Goal: Task Accomplishment & Management: Manage account settings

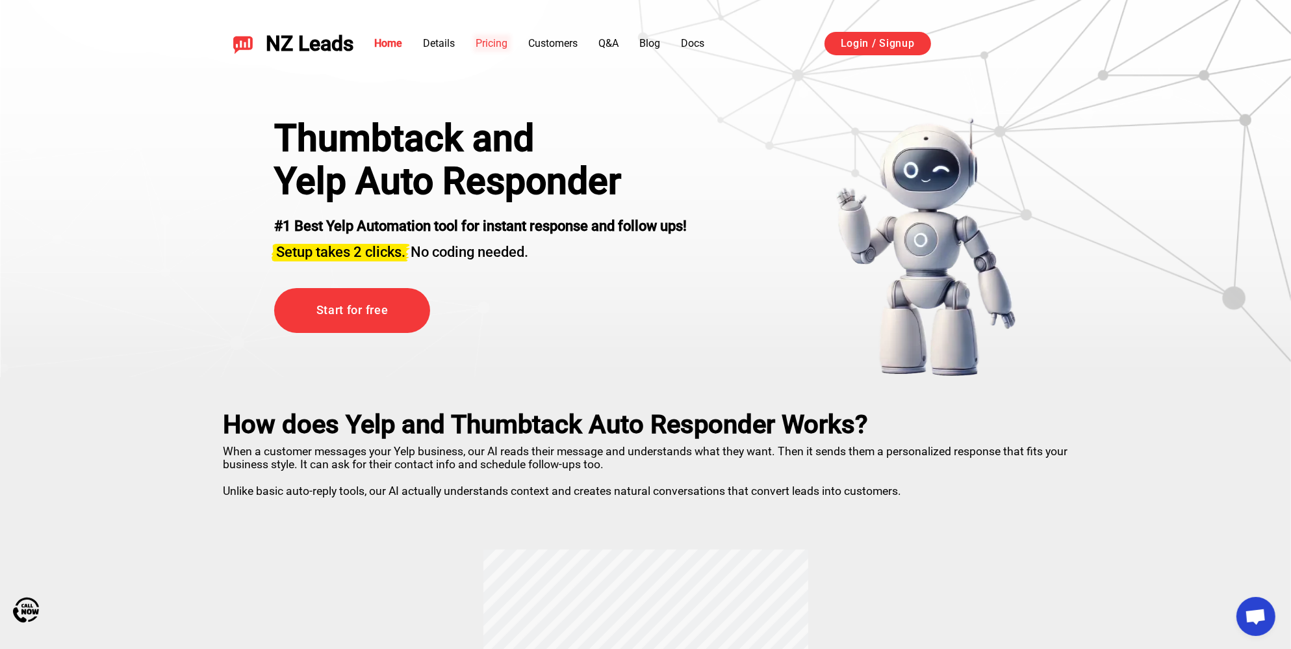
click at [498, 40] on link "Pricing" at bounding box center [492, 43] width 32 height 12
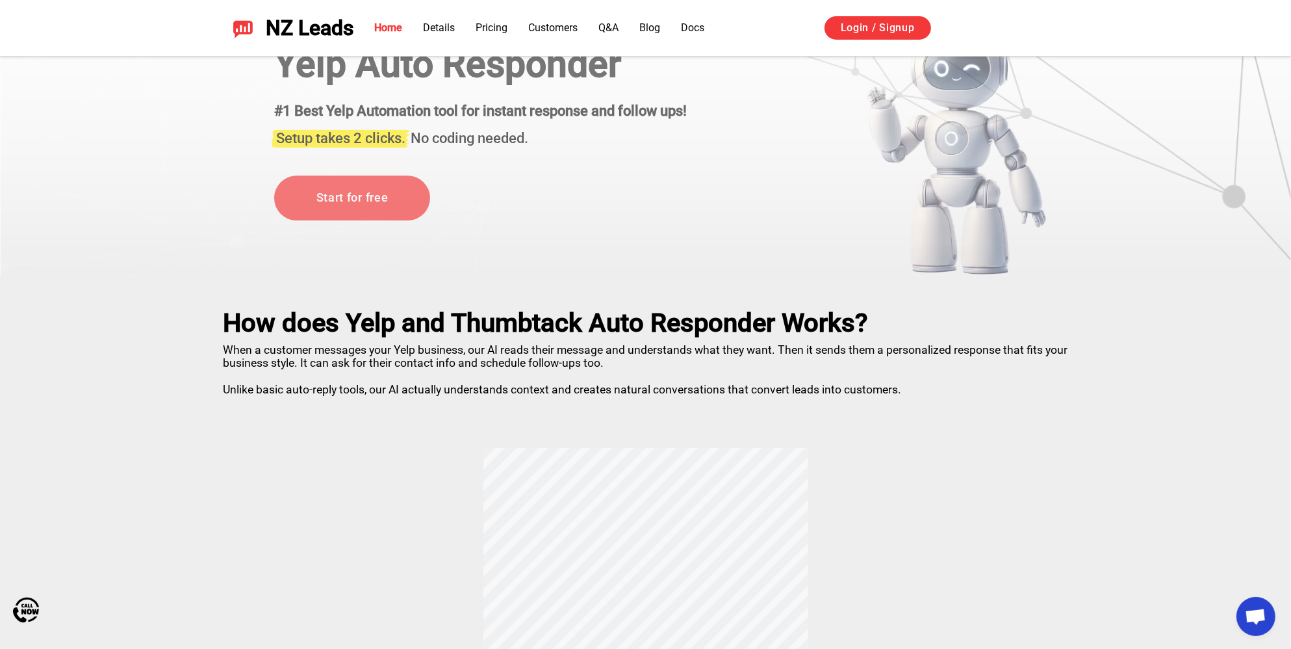
scroll to position [99, 0]
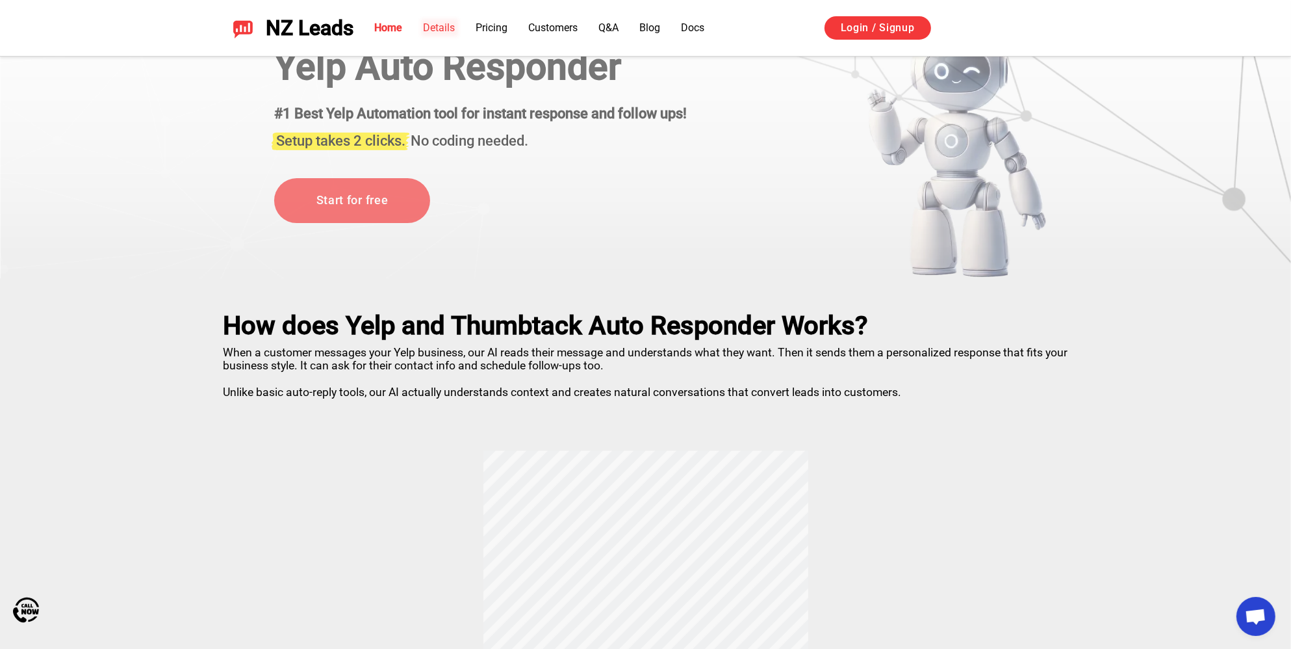
click at [454, 29] on link "Details" at bounding box center [440, 27] width 32 height 12
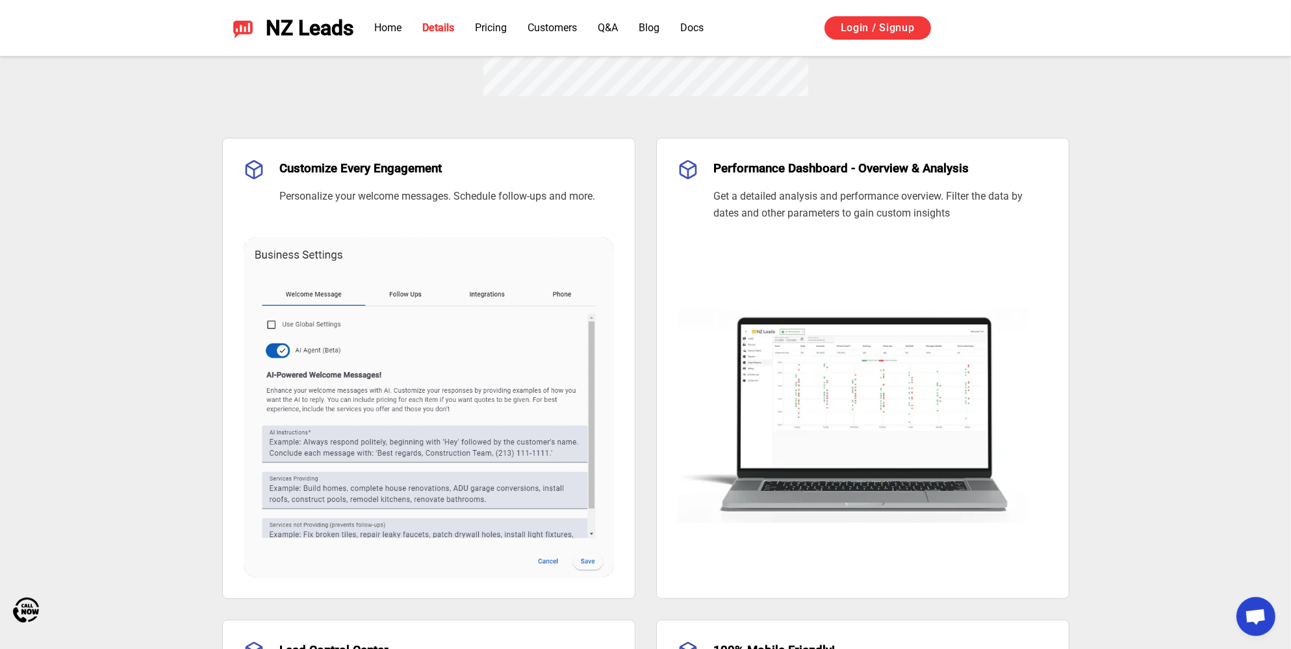
scroll to position [899, 0]
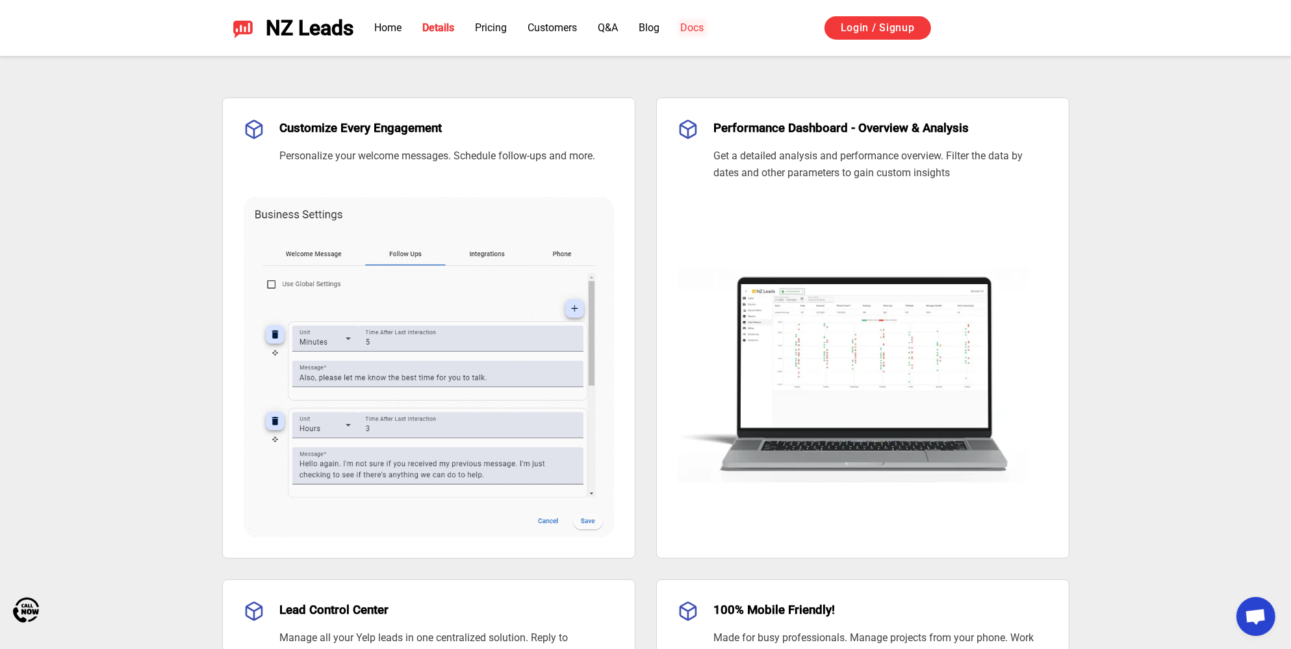
click at [696, 29] on link "Docs" at bounding box center [692, 27] width 23 height 12
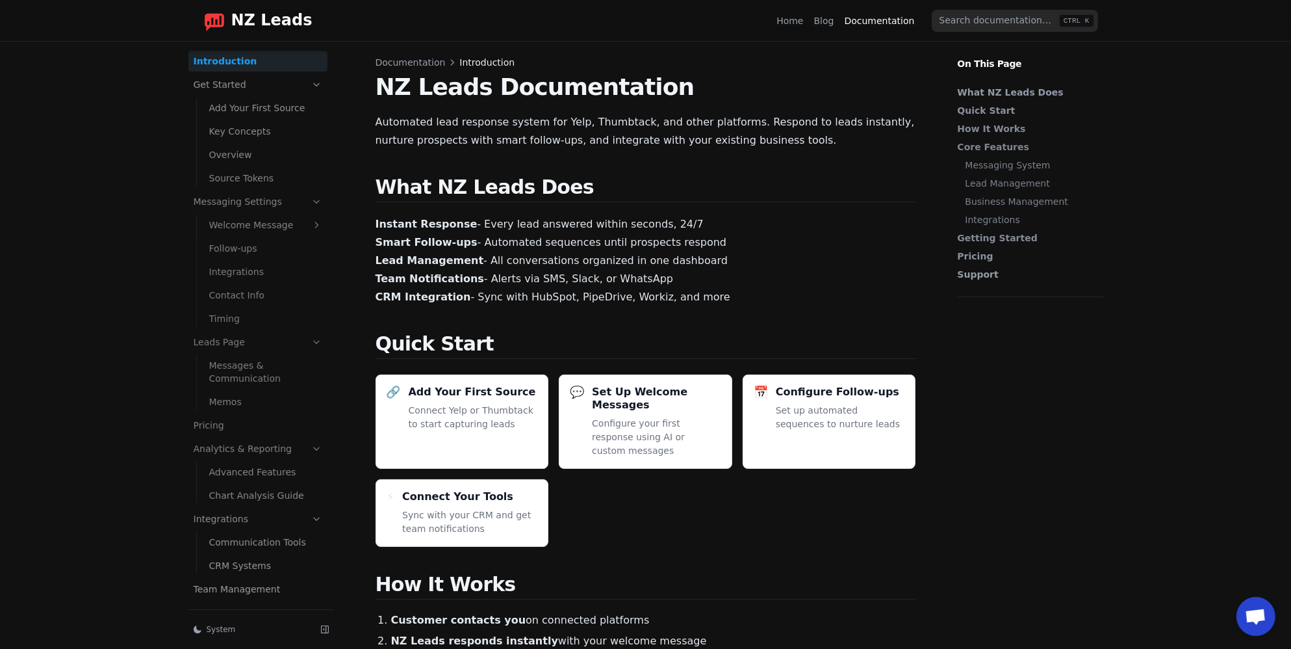
scroll to position [2, 0]
click at [237, 528] on ul "Communication Tools CRM Systems" at bounding box center [261, 551] width 131 height 47
click at [243, 524] on link "Integrations" at bounding box center [257, 517] width 139 height 21
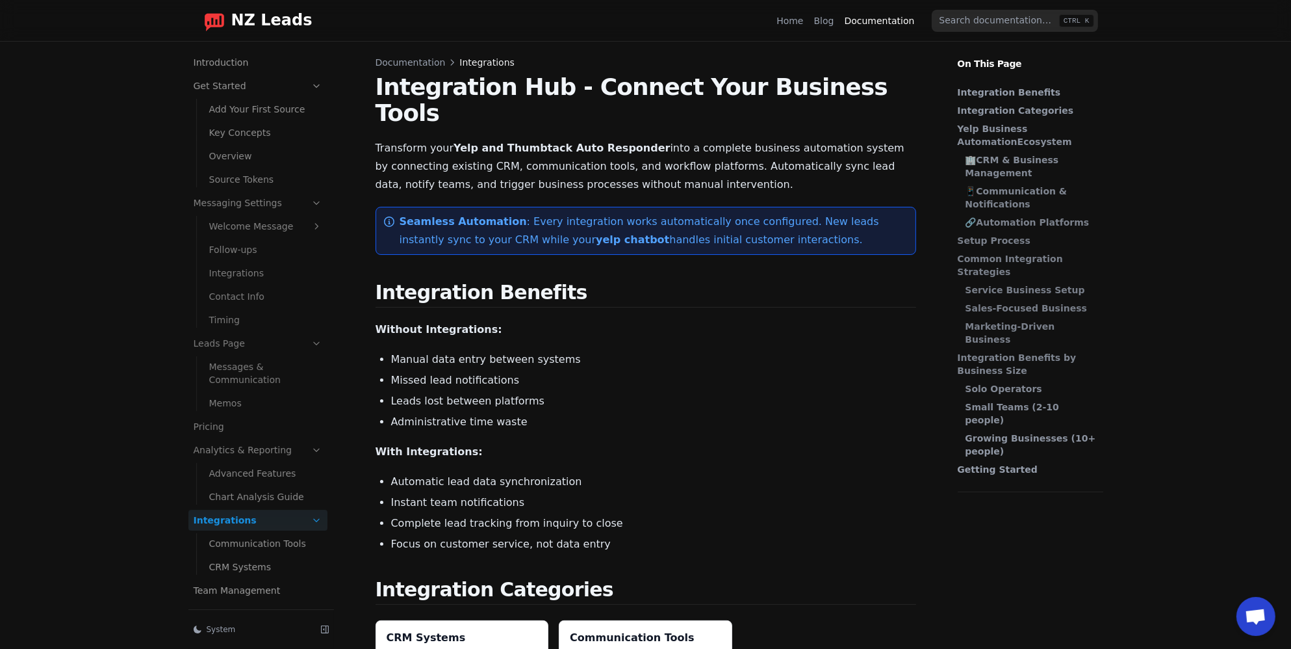
scroll to position [2, 0]
click at [253, 538] on link "Communication Tools" at bounding box center [265, 541] width 123 height 21
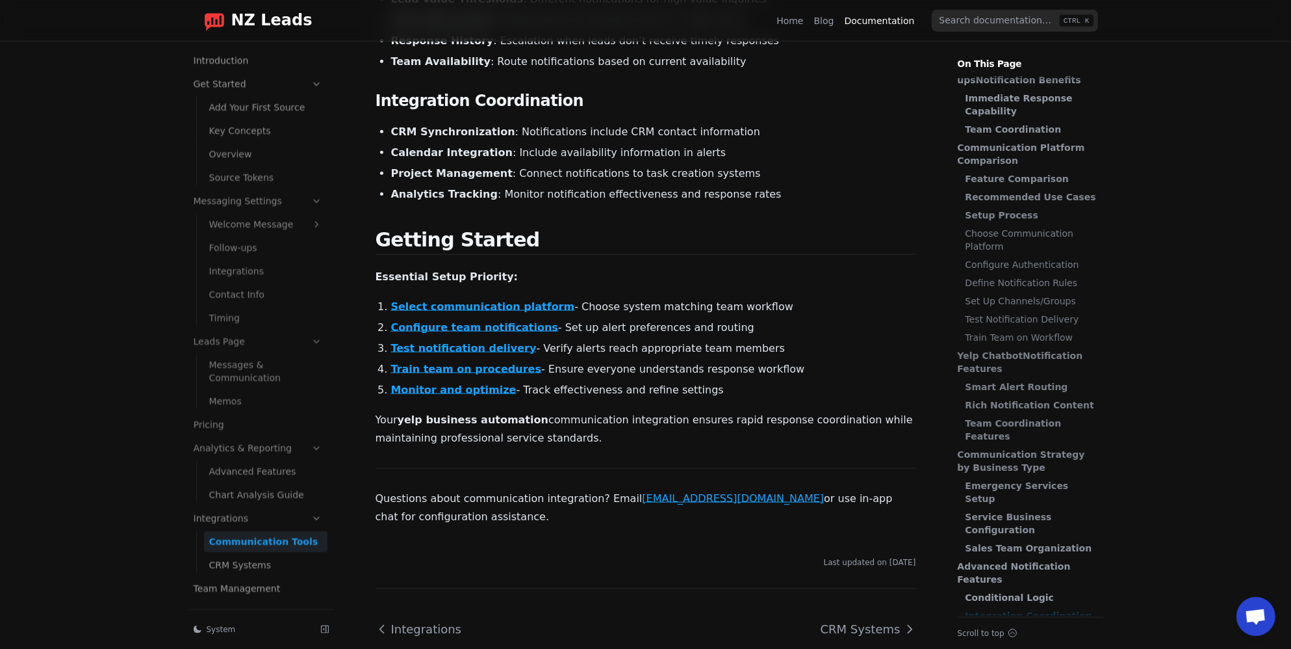
scroll to position [2144, 0]
click at [225, 554] on link "CRM Systems" at bounding box center [265, 564] width 123 height 21
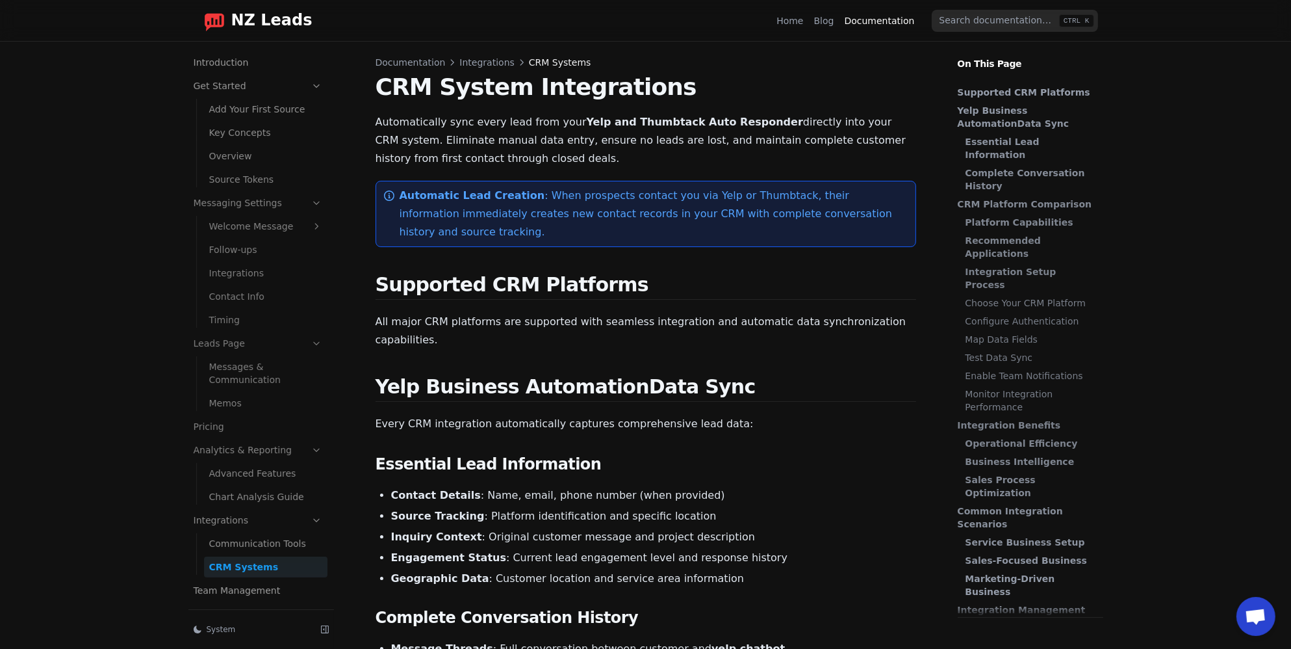
click at [238, 107] on link "Add Your First Source" at bounding box center [265, 109] width 123 height 21
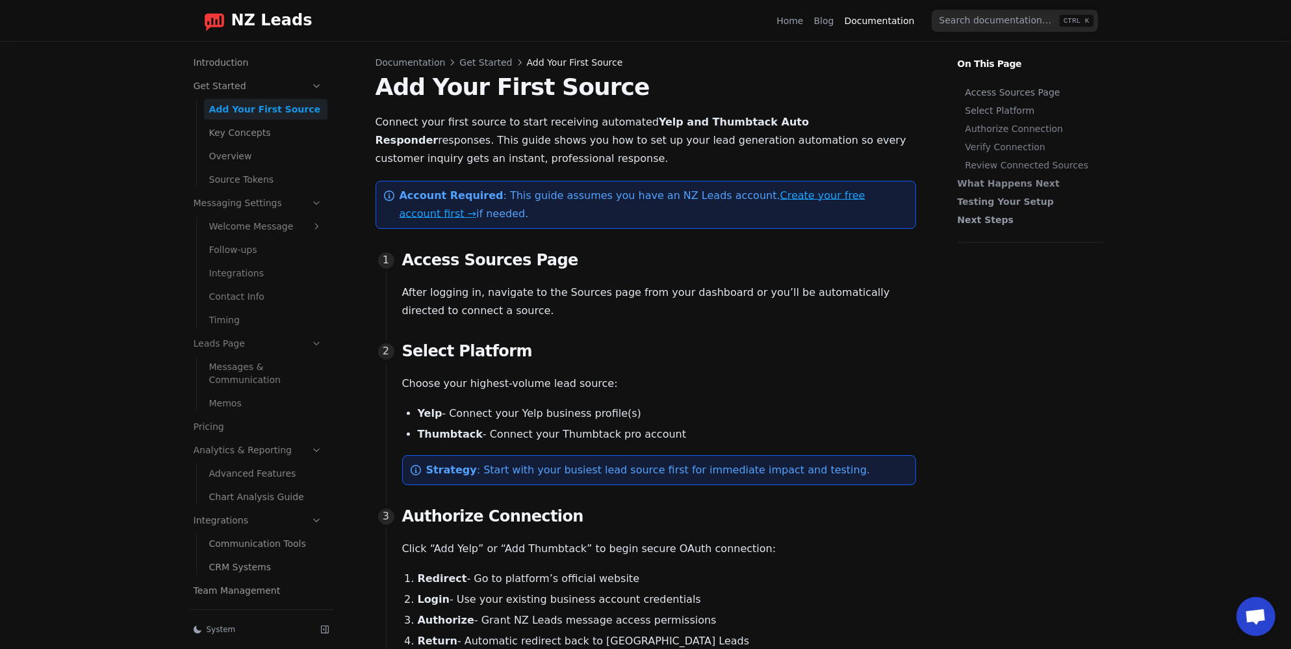
click at [226, 22] on div "NZ Leads" at bounding box center [253, 20] width 119 height 21
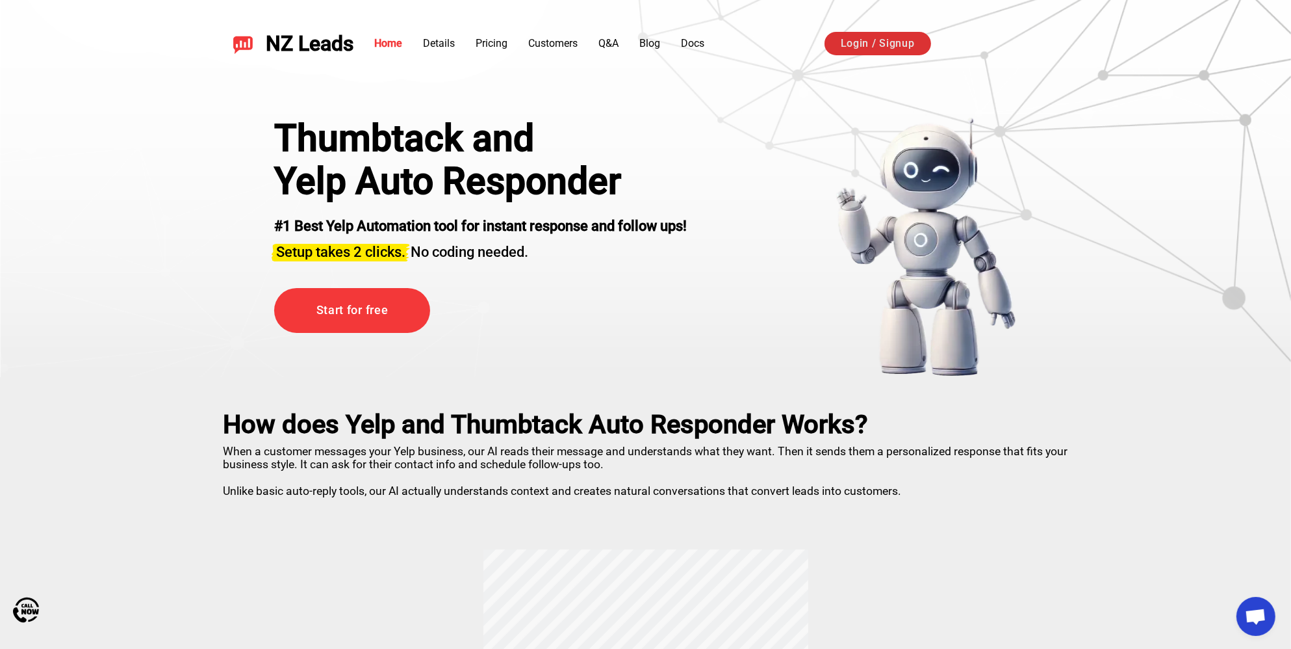
click at [885, 38] on link "Login / Signup" at bounding box center [878, 43] width 107 height 23
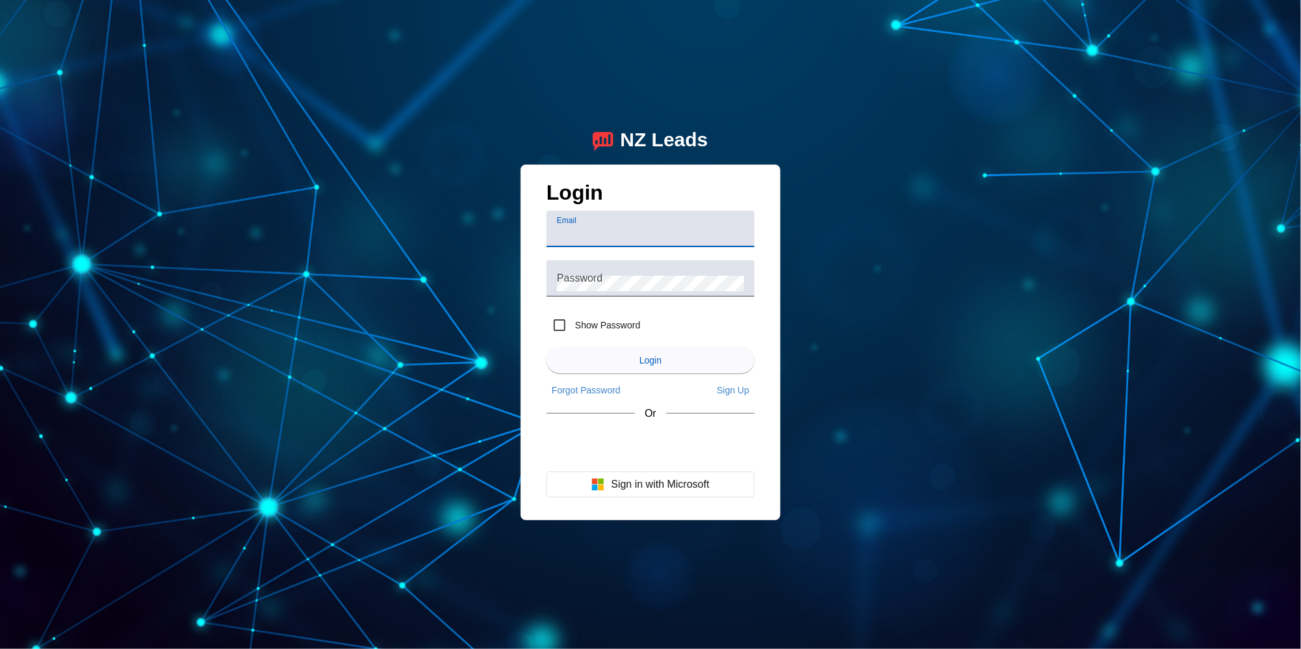
click at [597, 230] on input "Email" at bounding box center [650, 234] width 187 height 16
type input "[PERSON_NAME][EMAIL_ADDRESS][PERSON_NAME][DOMAIN_NAME]"
click at [612, 294] on div "Password" at bounding box center [650, 278] width 187 height 36
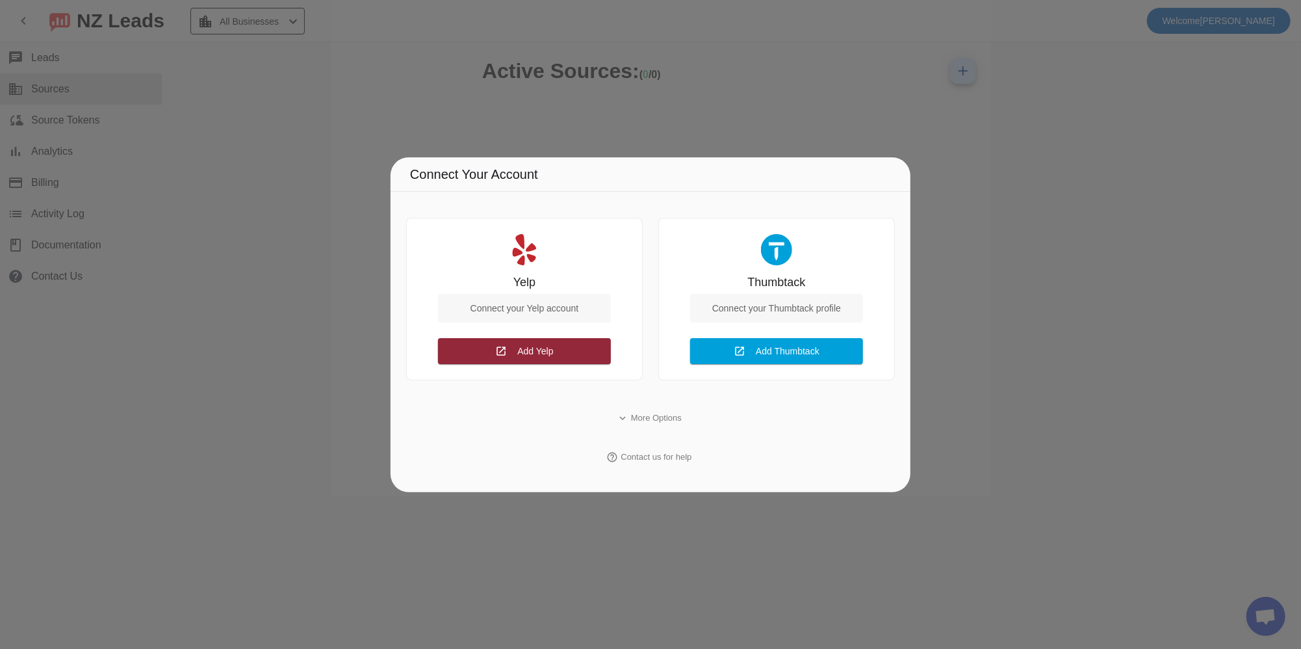
click at [543, 350] on span "Add Yelp" at bounding box center [535, 351] width 36 height 10
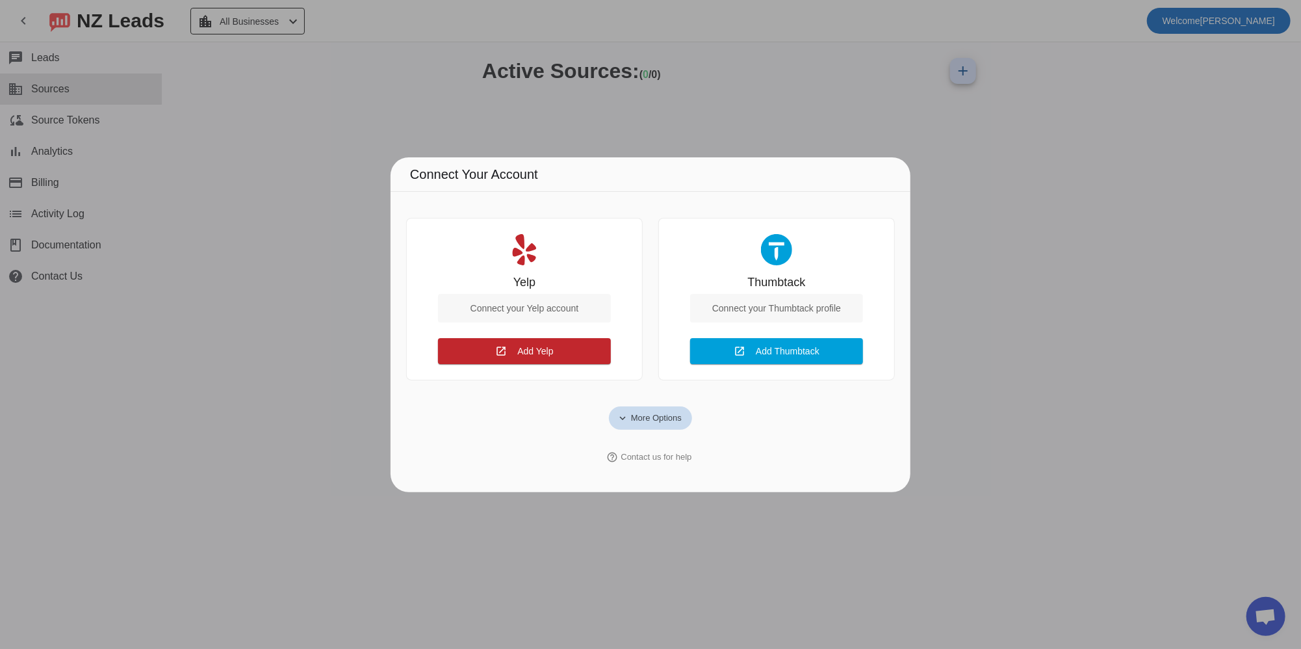
click at [647, 414] on span "More Options" at bounding box center [656, 417] width 51 height 13
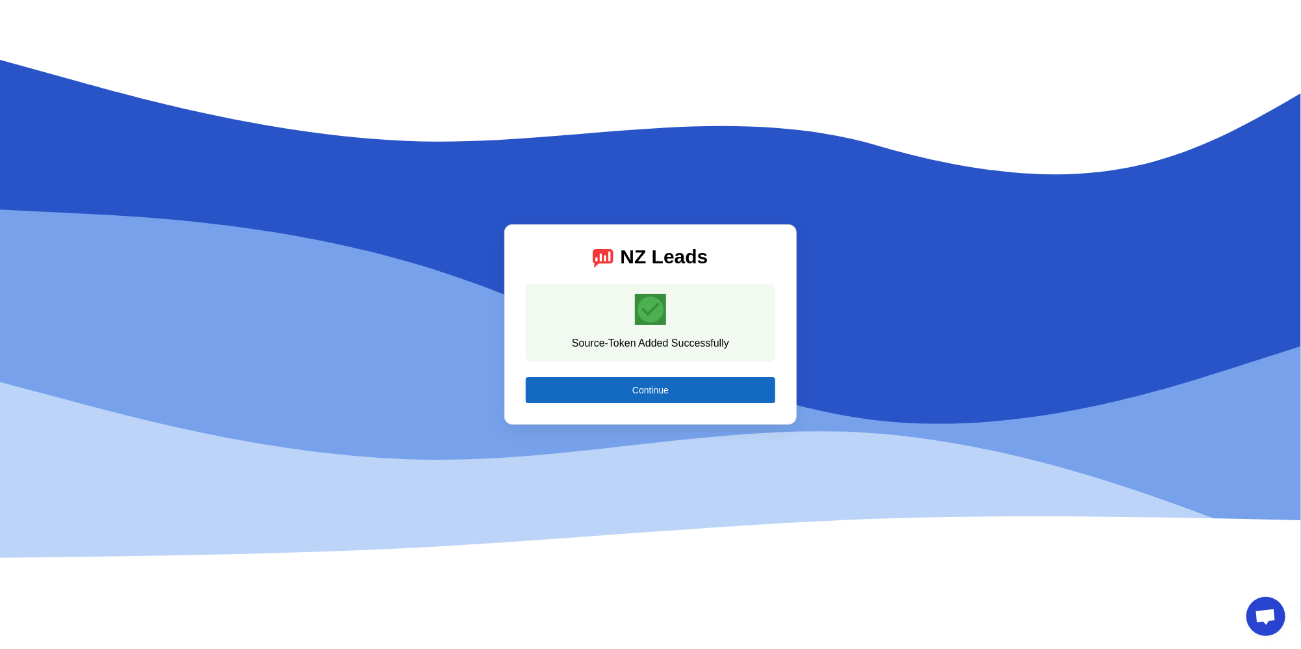
click at [630, 399] on span at bounding box center [651, 389] width 250 height 31
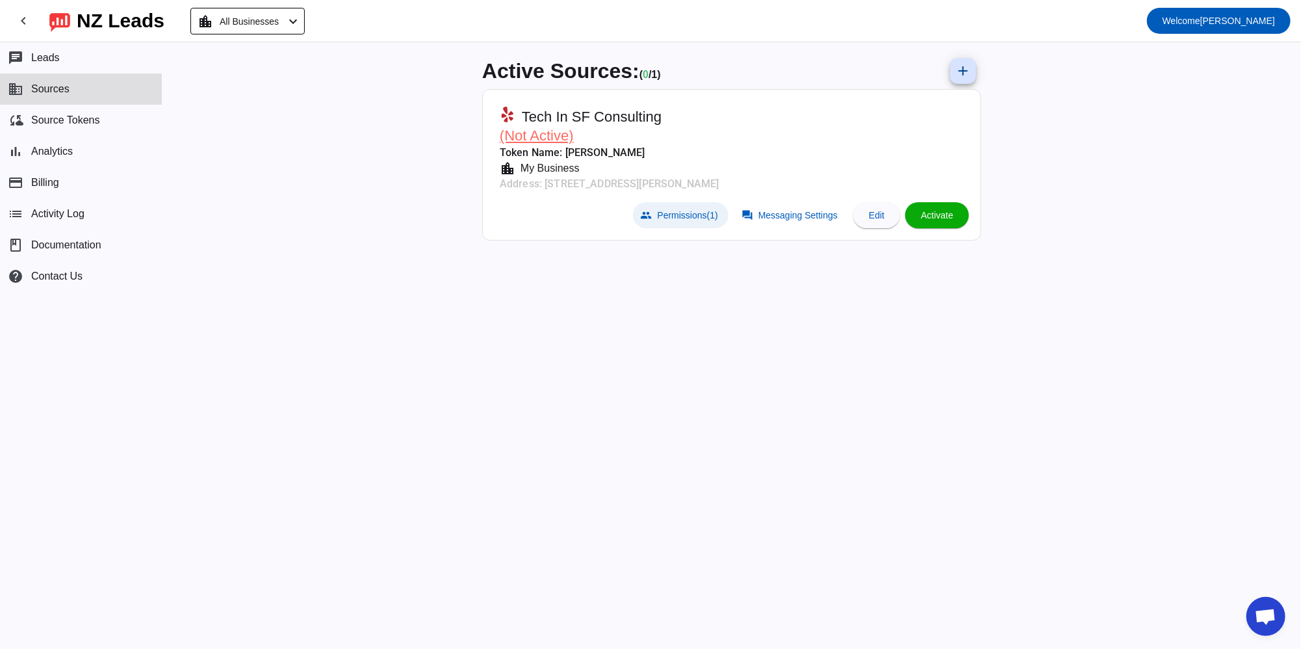
click at [699, 210] on span "Permissions (1)" at bounding box center [688, 215] width 60 height 10
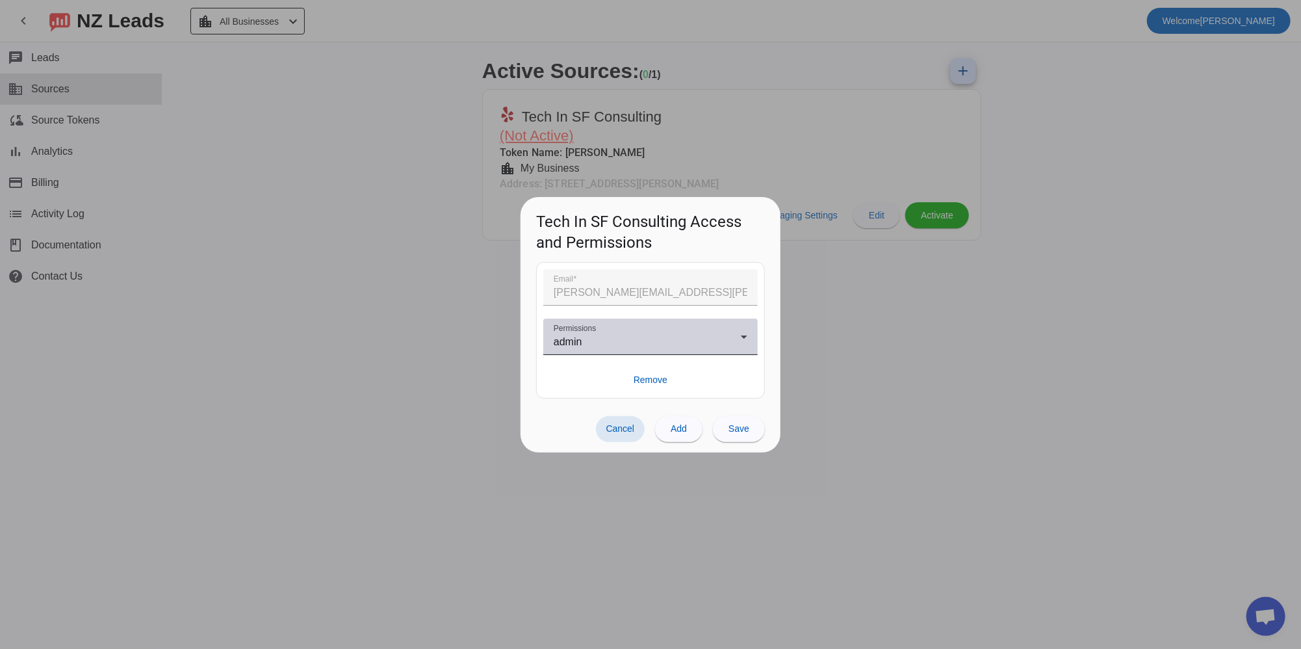
click at [647, 346] on div "admin" at bounding box center [647, 342] width 187 height 16
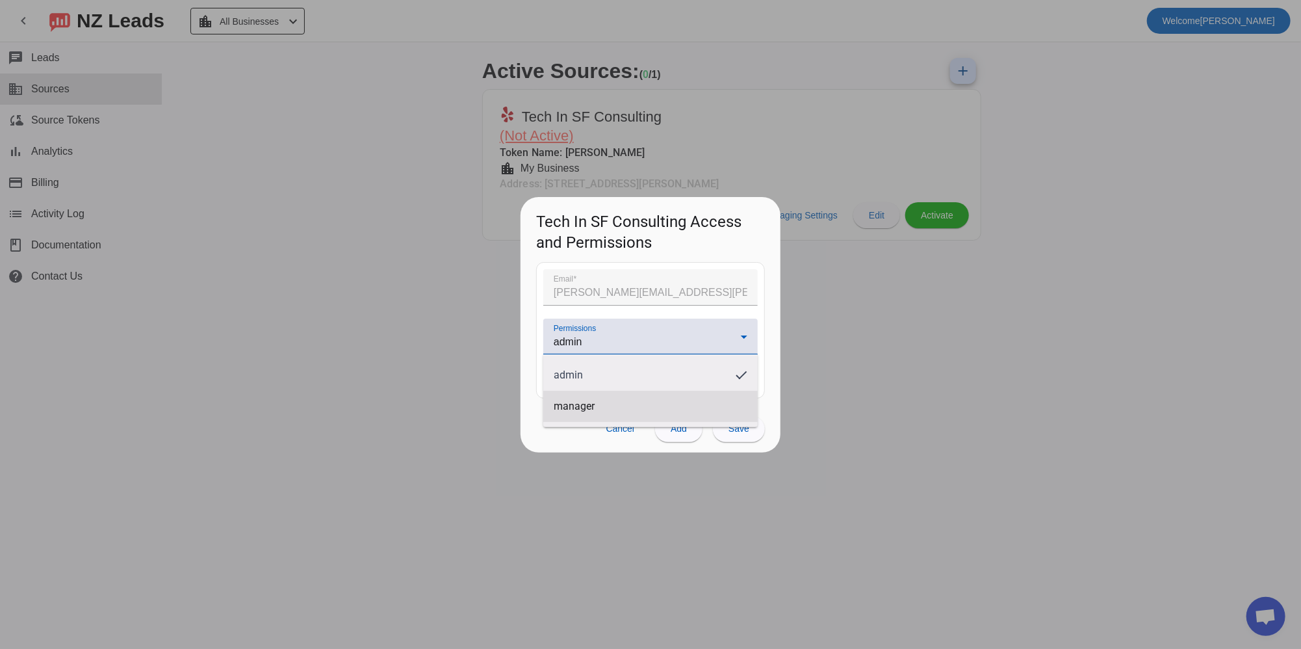
click at [653, 404] on mat-option "manager" at bounding box center [650, 406] width 214 height 31
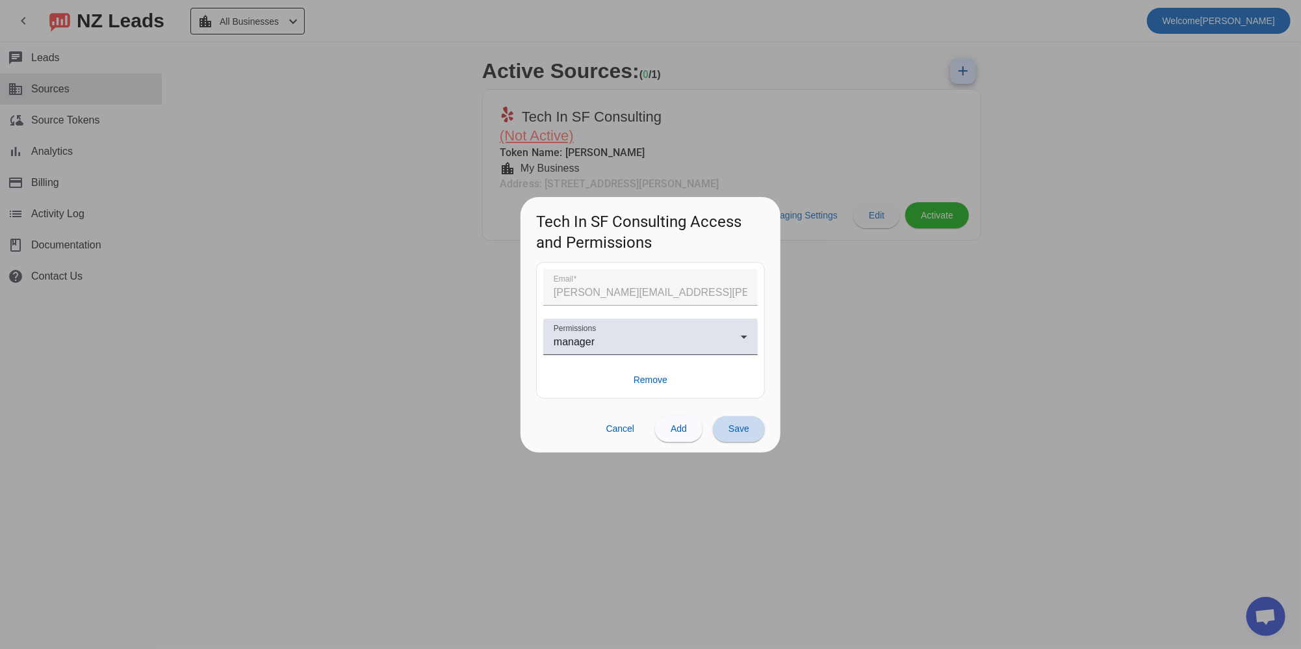
click at [730, 422] on span at bounding box center [739, 428] width 52 height 31
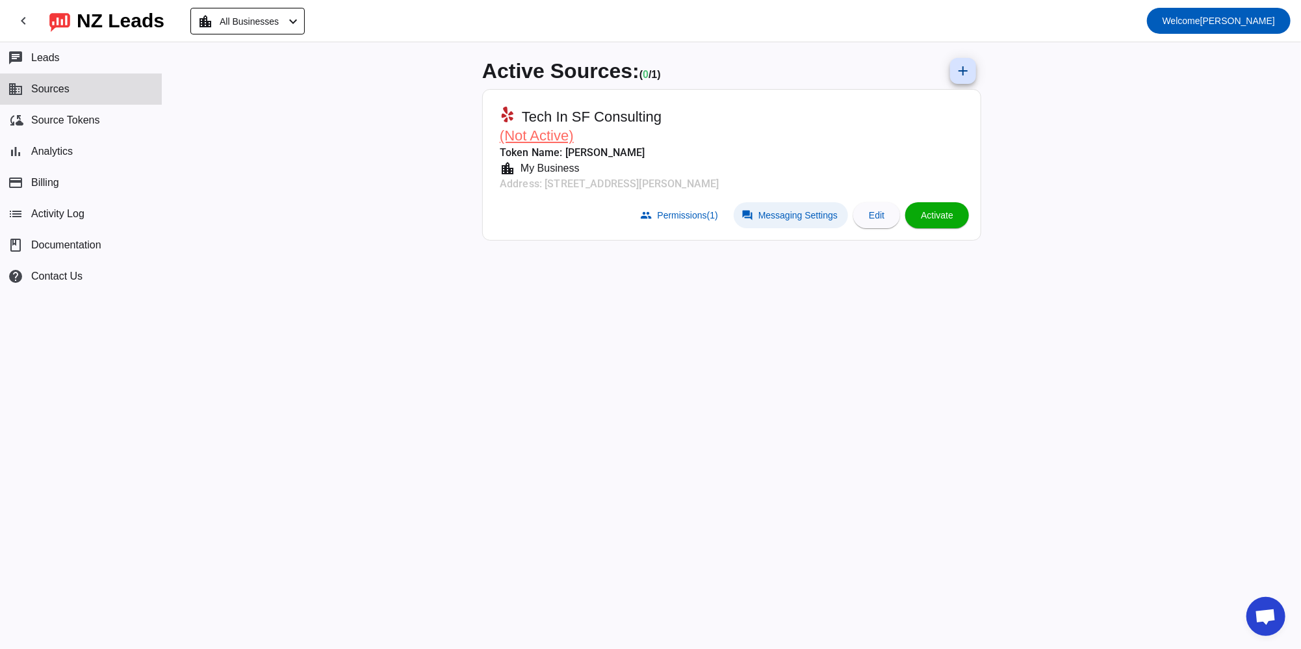
click at [817, 211] on span "Messaging Settings" at bounding box center [797, 215] width 79 height 10
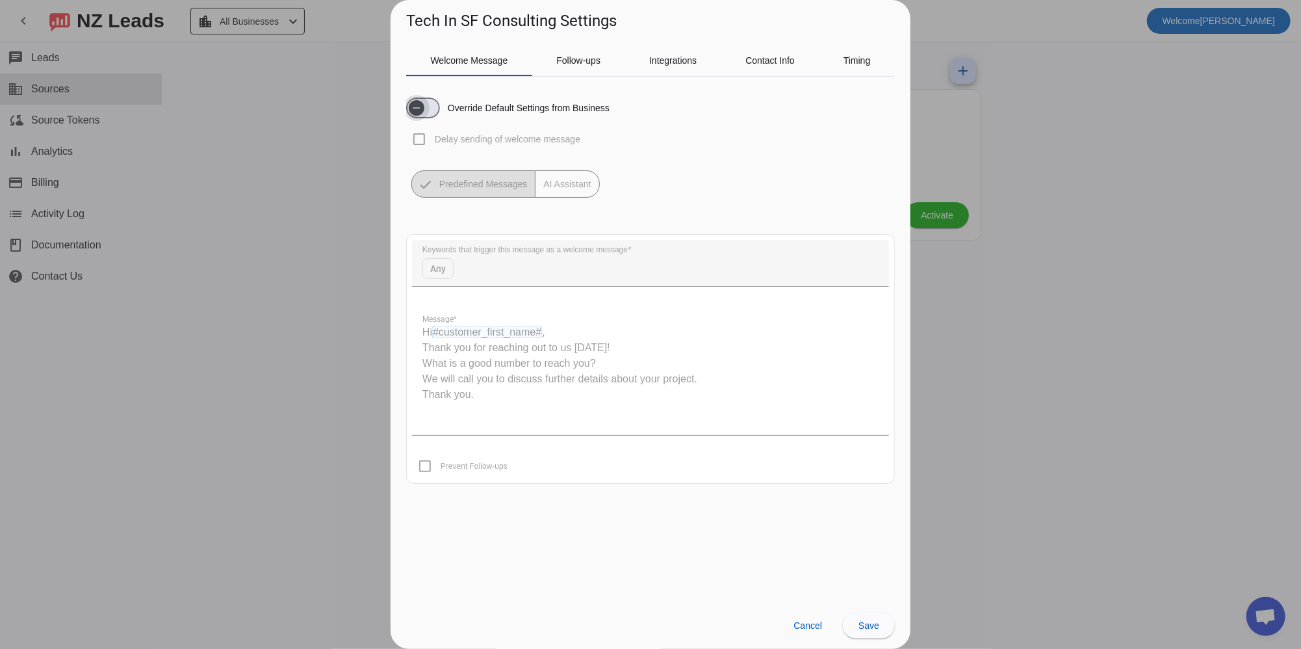
click at [431, 110] on span "button" at bounding box center [423, 107] width 34 height 21
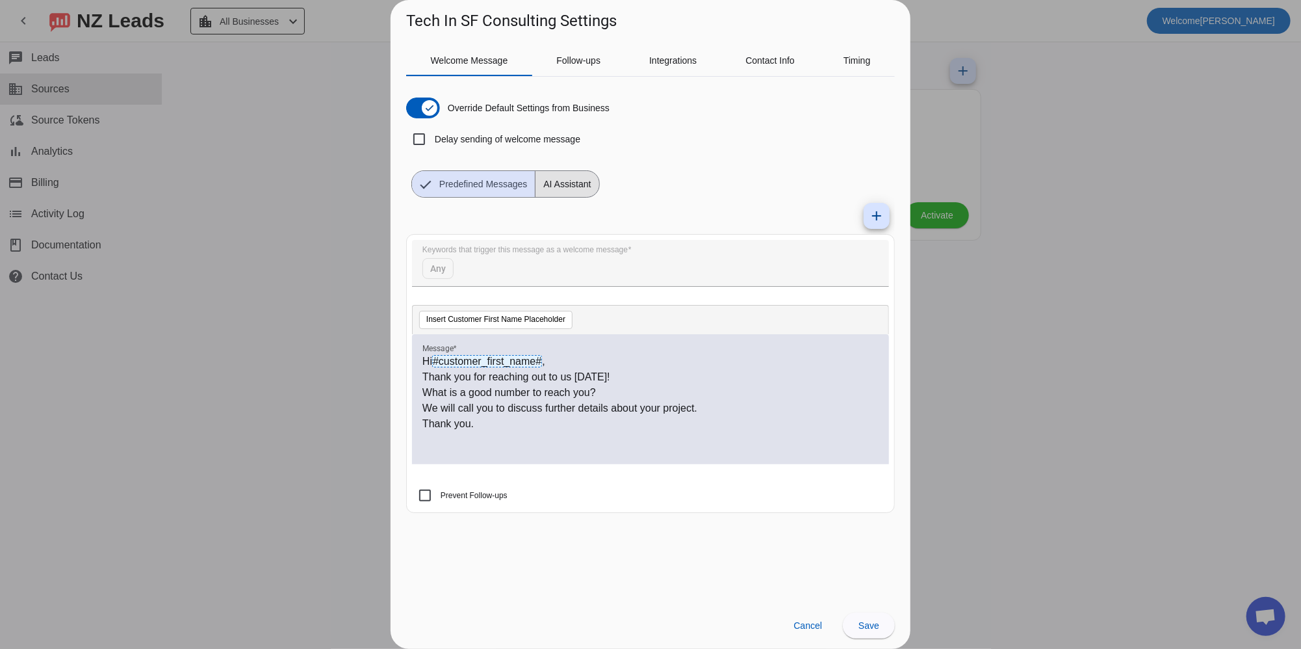
click at [571, 188] on span "AI Assistant" at bounding box center [566, 184] width 63 height 26
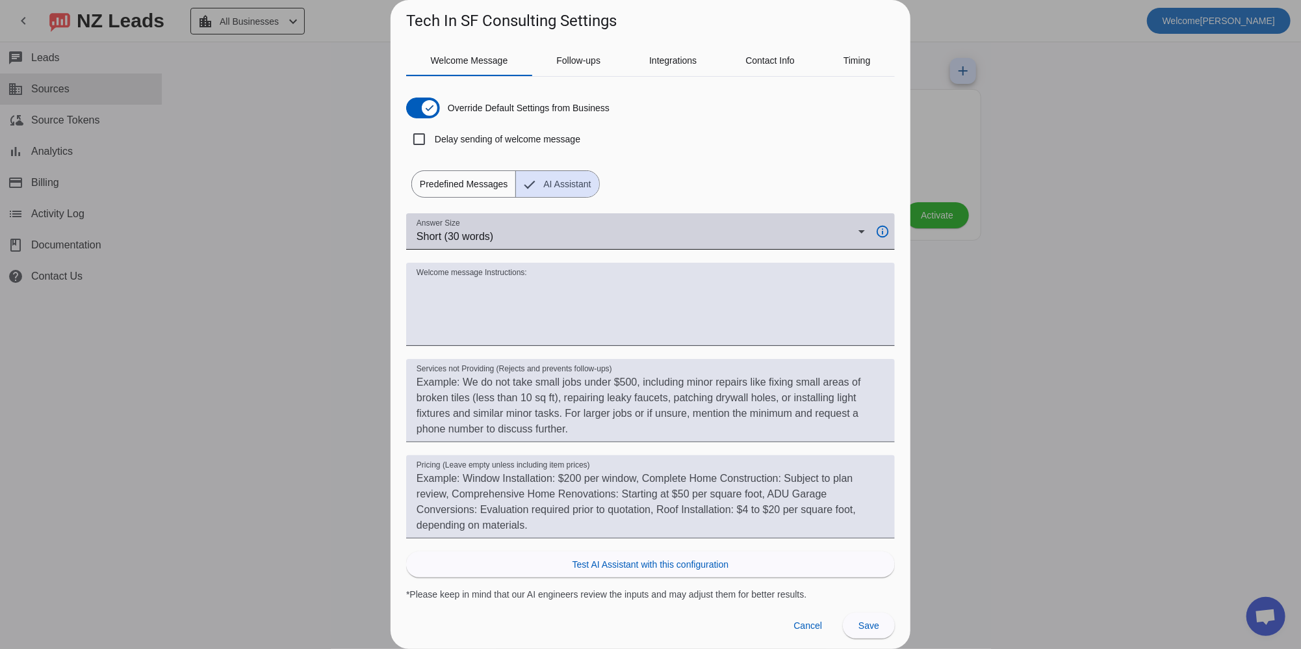
click at [560, 220] on div "Answer Size Short (30 words)" at bounding box center [641, 231] width 448 height 36
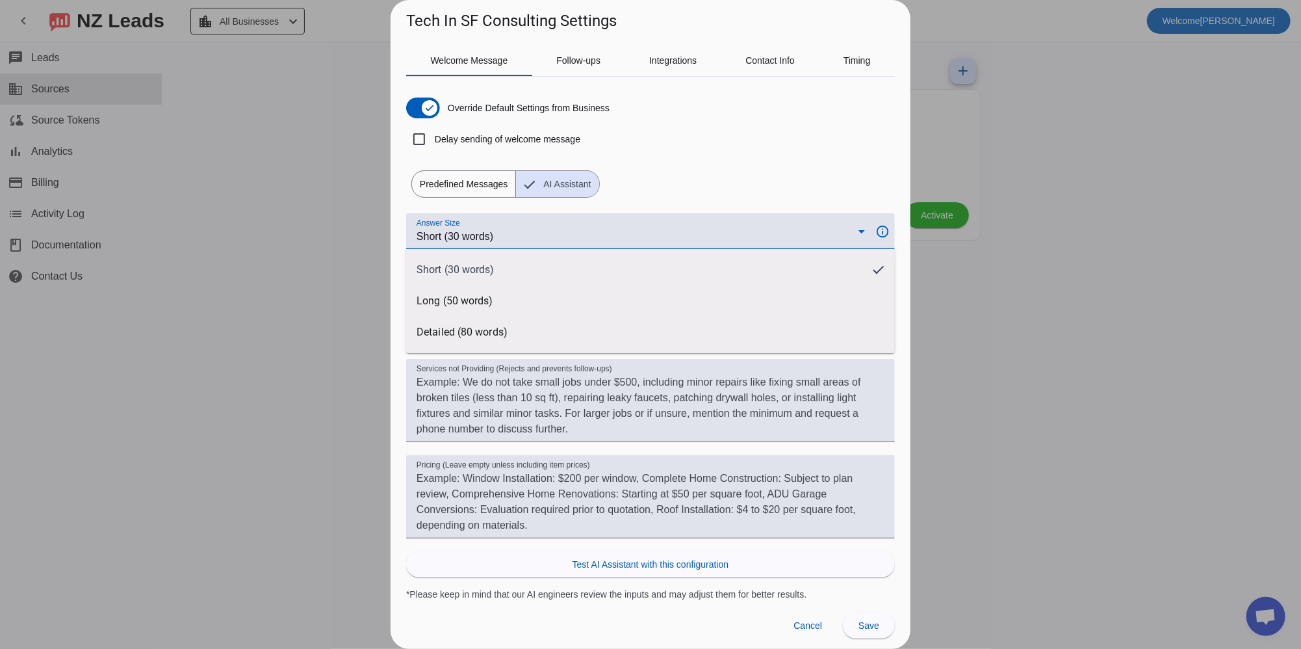
click at [559, 226] on div at bounding box center [650, 324] width 1301 height 649
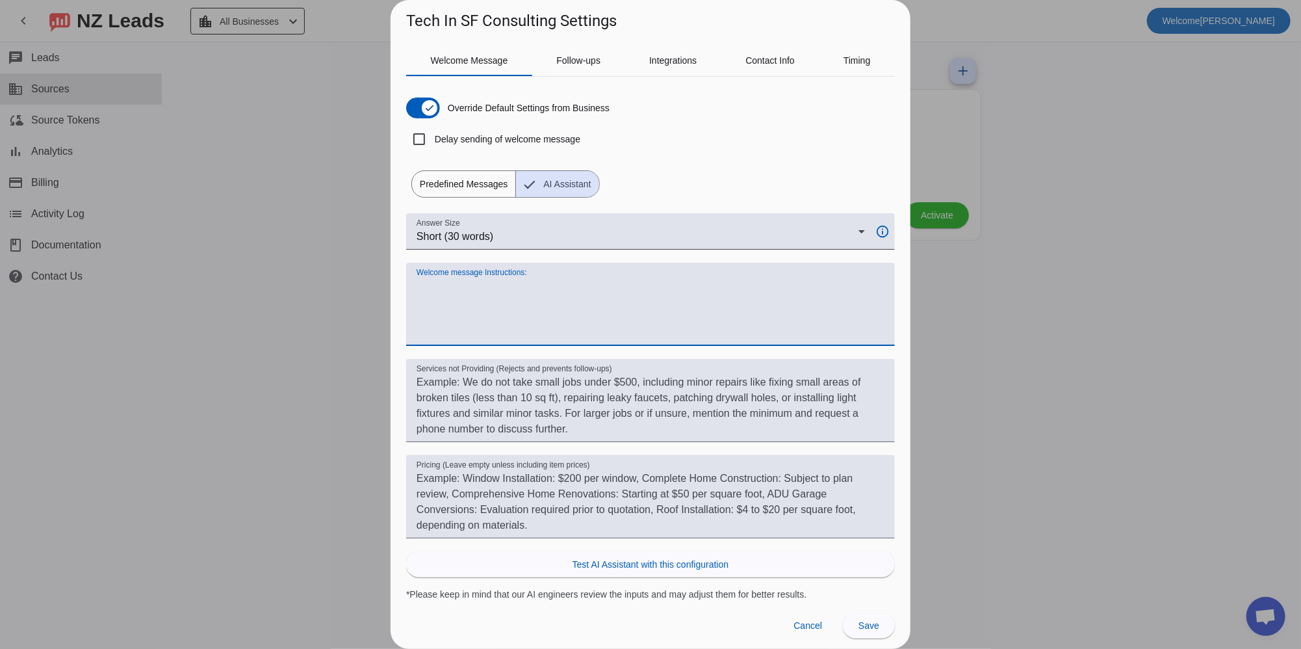
click at [563, 310] on textarea "Welcome message Instructions:" at bounding box center [651, 309] width 468 height 62
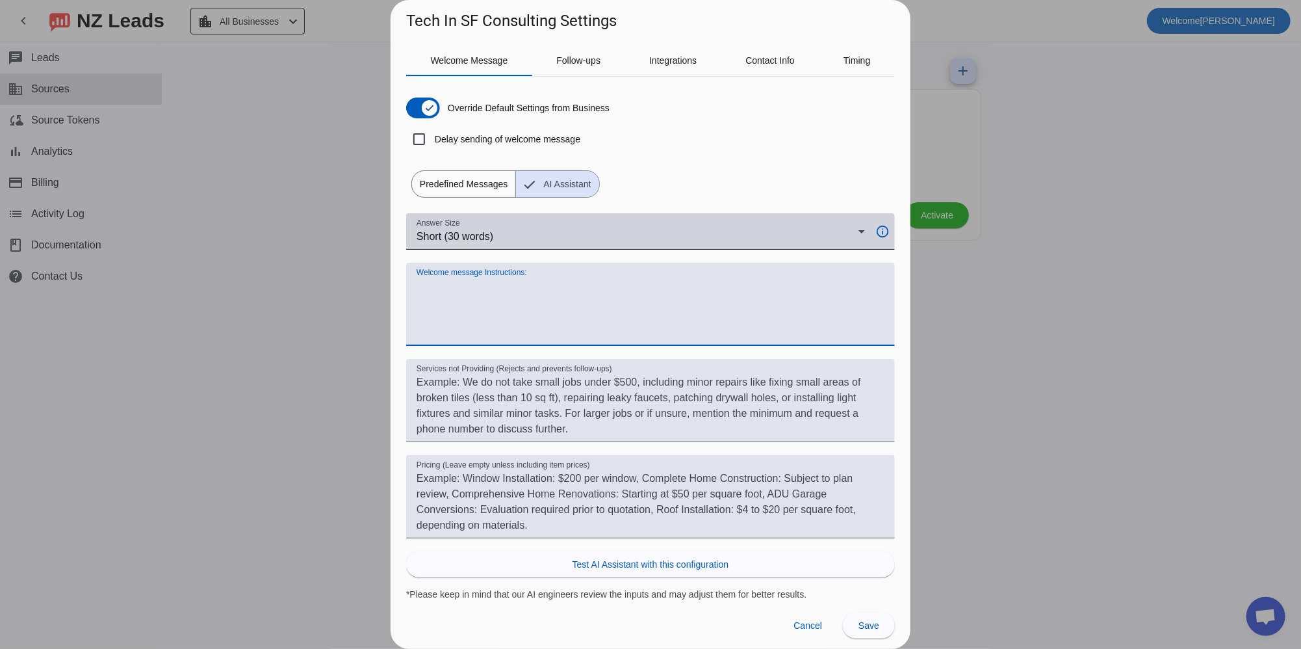
click at [554, 236] on div "Short (30 words)" at bounding box center [638, 237] width 442 height 16
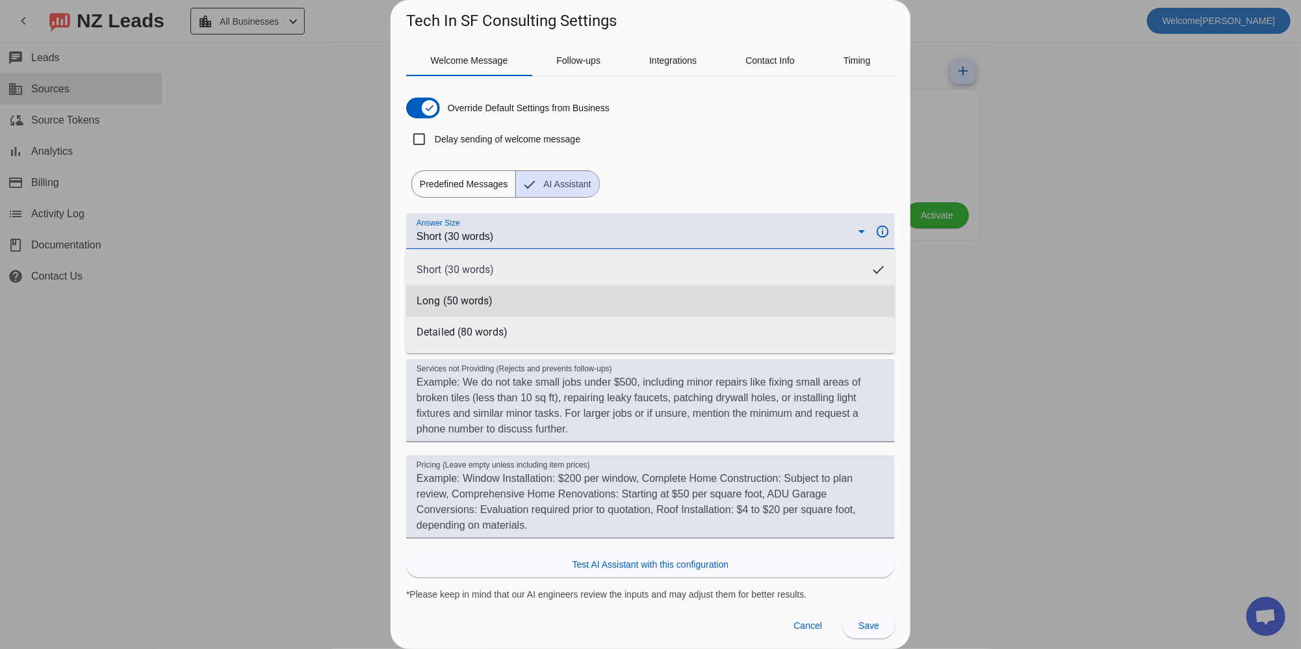
click at [543, 300] on mat-option "Long (50 words)" at bounding box center [650, 300] width 489 height 31
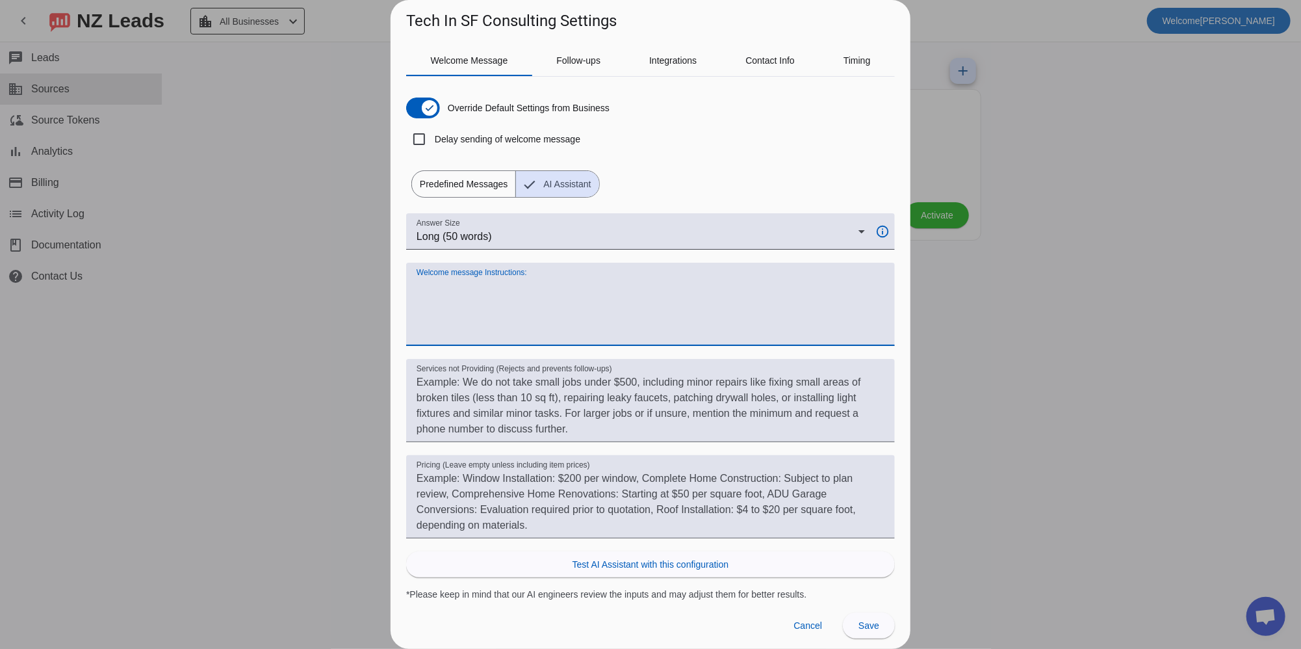
click at [553, 311] on textarea "Welcome message Instructions:" at bounding box center [651, 309] width 468 height 62
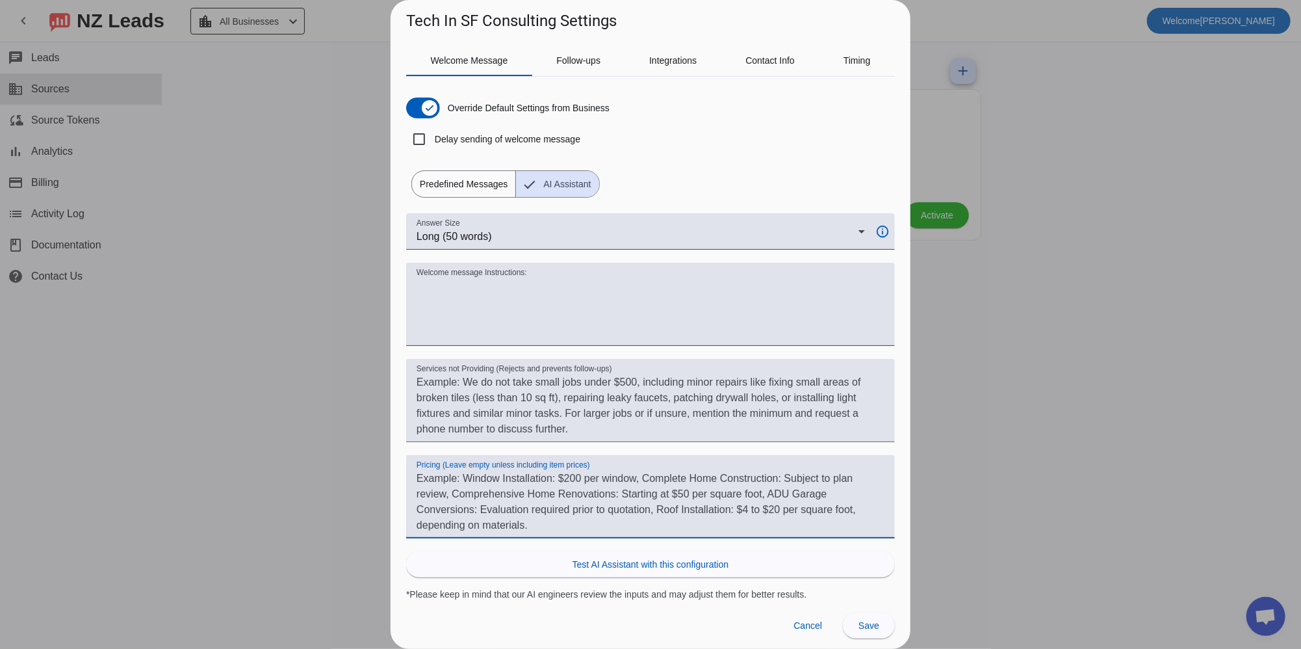
click at [577, 480] on textarea "Pricing (Leave empty unless including item prices)" at bounding box center [651, 501] width 468 height 62
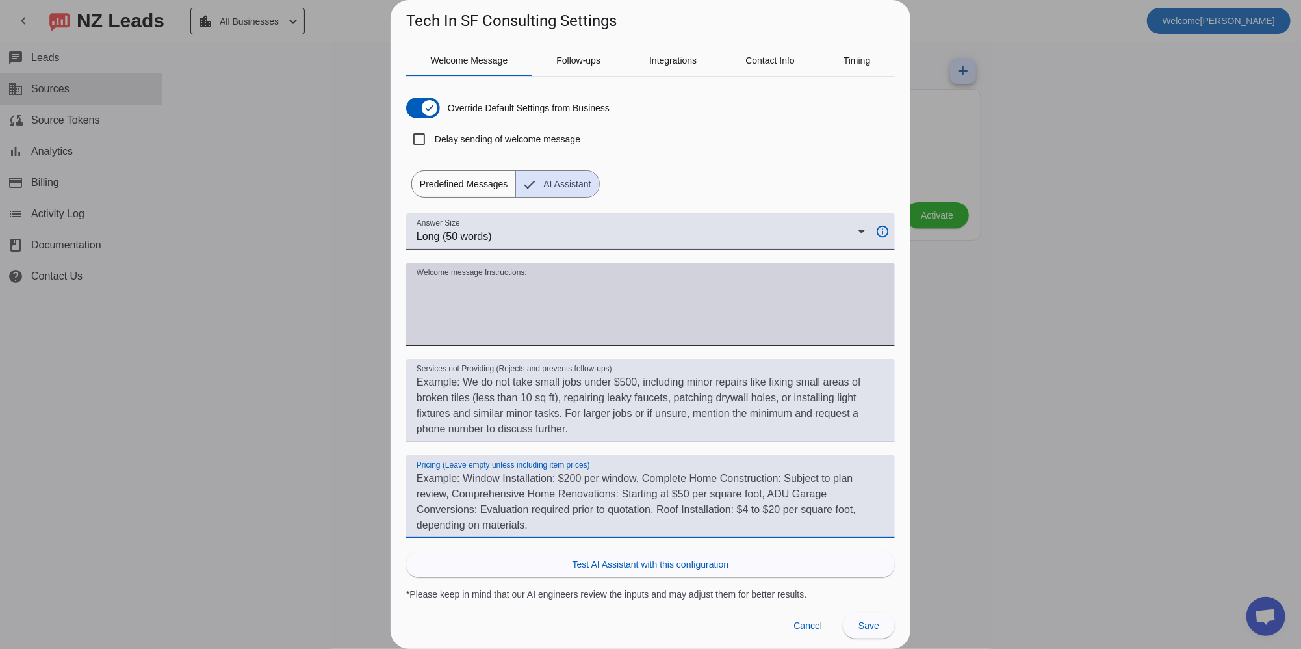
click at [524, 284] on textarea "Welcome message Instructions:" at bounding box center [651, 309] width 468 height 62
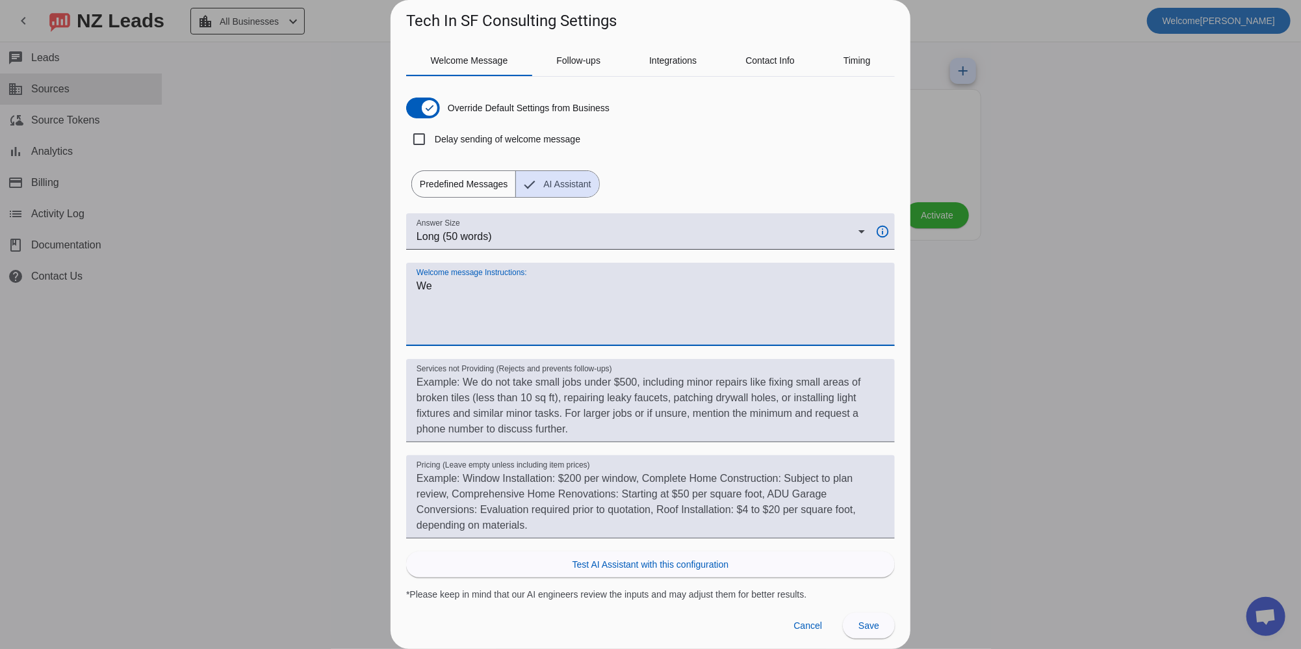
type textarea "W"
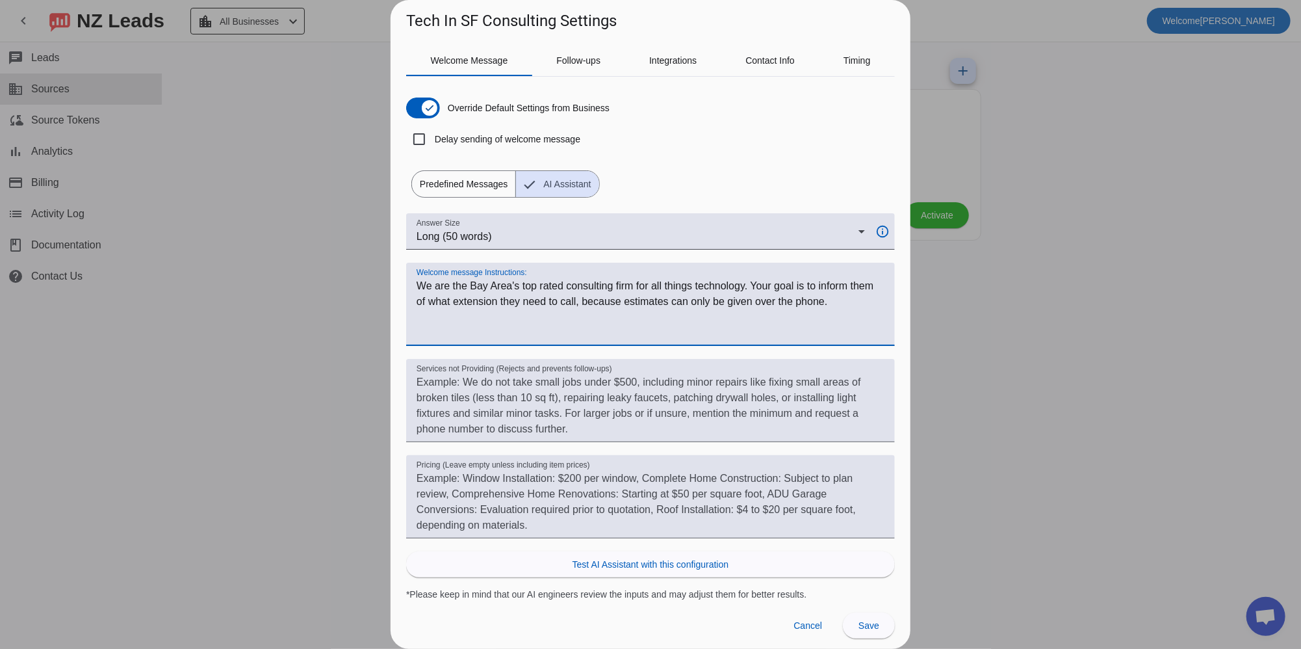
click at [667, 309] on textarea "Welcome message Instructions:" at bounding box center [651, 309] width 468 height 62
click at [495, 316] on textarea "Welcome message Instructions:" at bounding box center [651, 309] width 468 height 62
click at [449, 313] on textarea "Welcome message Instructions:" at bounding box center [651, 309] width 468 height 62
click at [611, 324] on textarea "Welcome message Instructions:" at bounding box center [651, 309] width 468 height 62
click at [610, 331] on textarea "Welcome message Instructions:" at bounding box center [651, 309] width 468 height 62
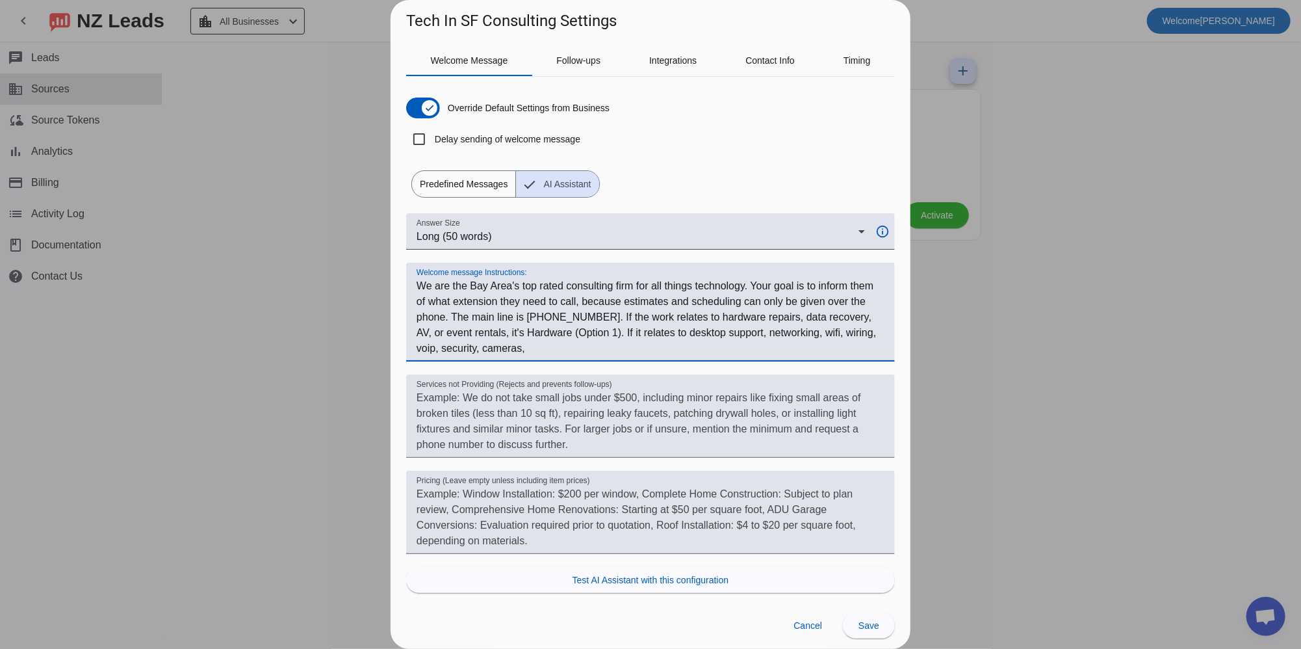
click at [866, 320] on textarea "Welcome message Instructions:" at bounding box center [651, 317] width 468 height 78
drag, startPoint x: 496, startPoint y: 346, endPoint x: 532, endPoint y: 346, distance: 35.7
click at [532, 346] on textarea "Welcome message Instructions:" at bounding box center [651, 317] width 468 height 78
click at [863, 316] on textarea "Welcome message Instructions:" at bounding box center [651, 317] width 468 height 78
click at [652, 342] on textarea "Welcome message Instructions:" at bounding box center [651, 317] width 468 height 78
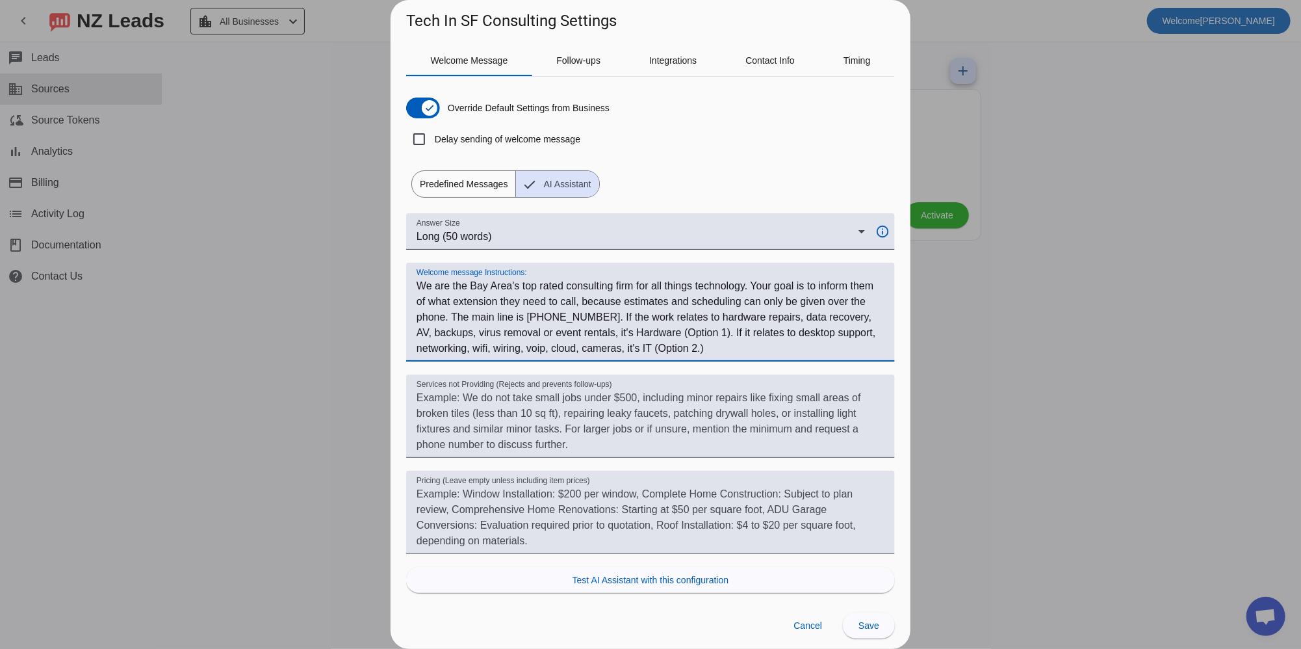
click at [625, 354] on textarea "Welcome message Instructions:" at bounding box center [651, 317] width 468 height 78
click at [853, 348] on textarea "Welcome message Instructions:" at bounding box center [651, 317] width 468 height 78
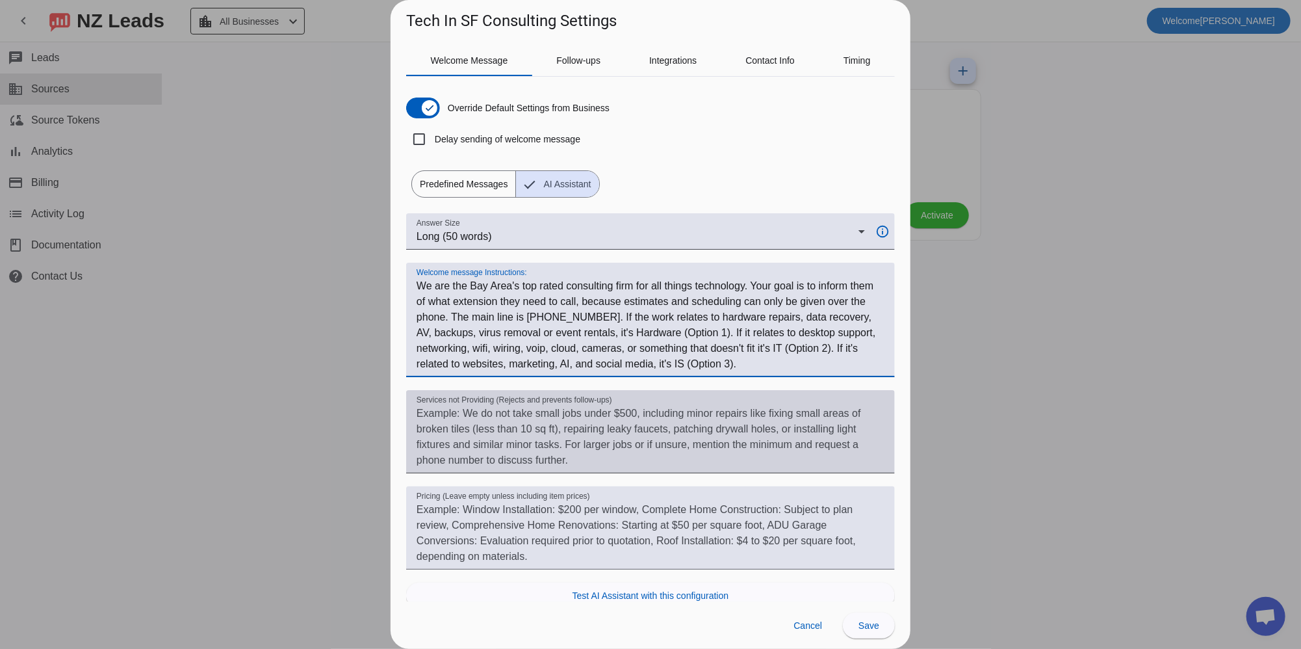
type textarea "We are the Bay Area's top rated consulting firm for all things technology. Your…"
click at [845, 424] on textarea "Services not Providing (Rejects and prevents follow-ups)" at bounding box center [651, 436] width 468 height 62
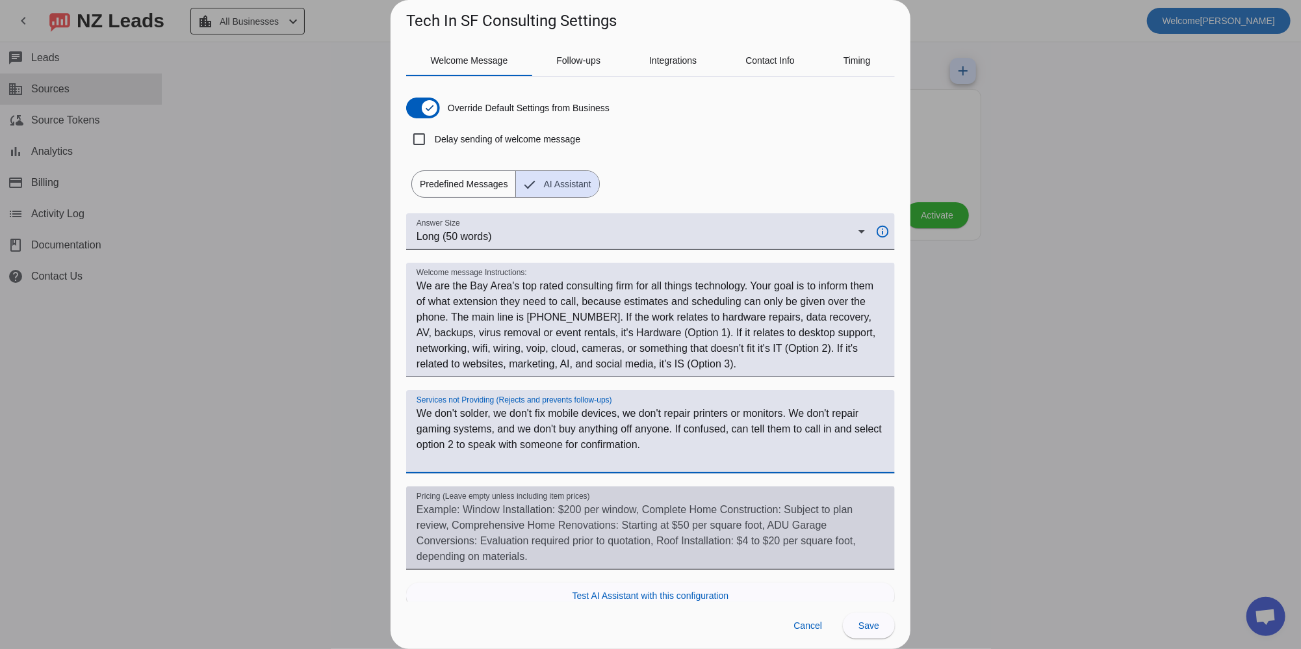
type textarea "We don't solder, we don't fix mobile devices, we don't repair printers or monit…"
click at [621, 532] on textarea "Pricing (Leave empty unless including item prices)" at bounding box center [651, 533] width 468 height 62
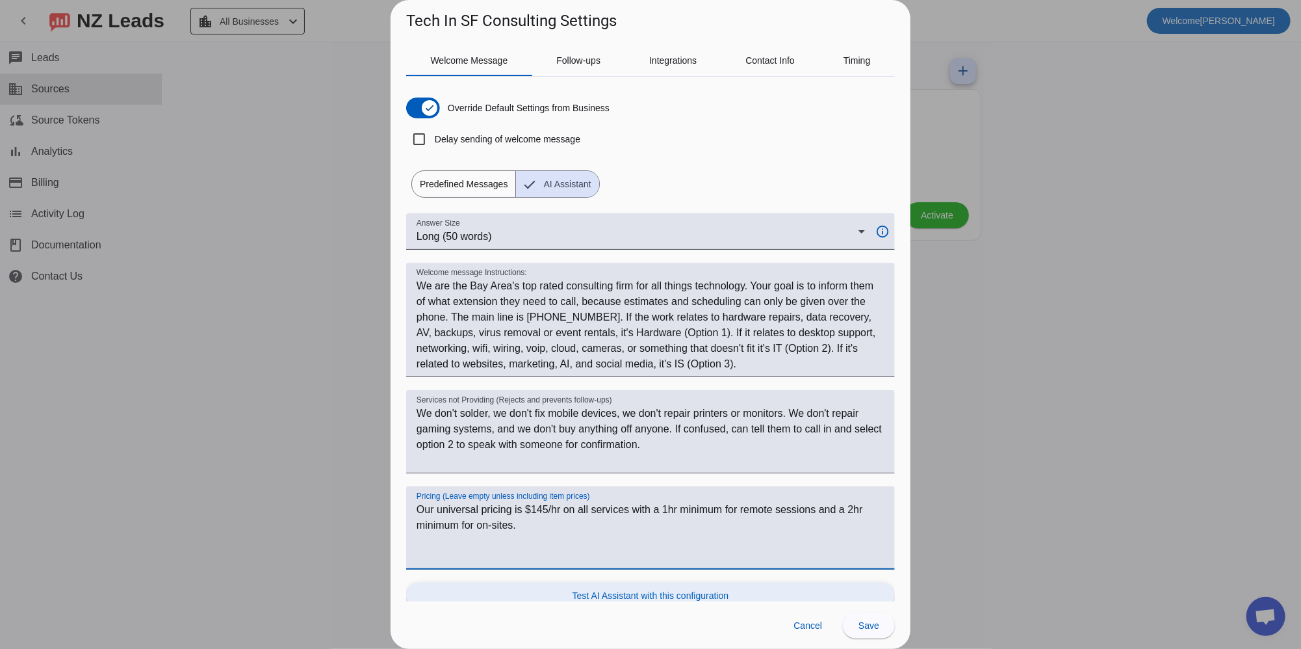
type textarea "Our universal pricing is $145/hr on all services with a 1hr minimum for remote …"
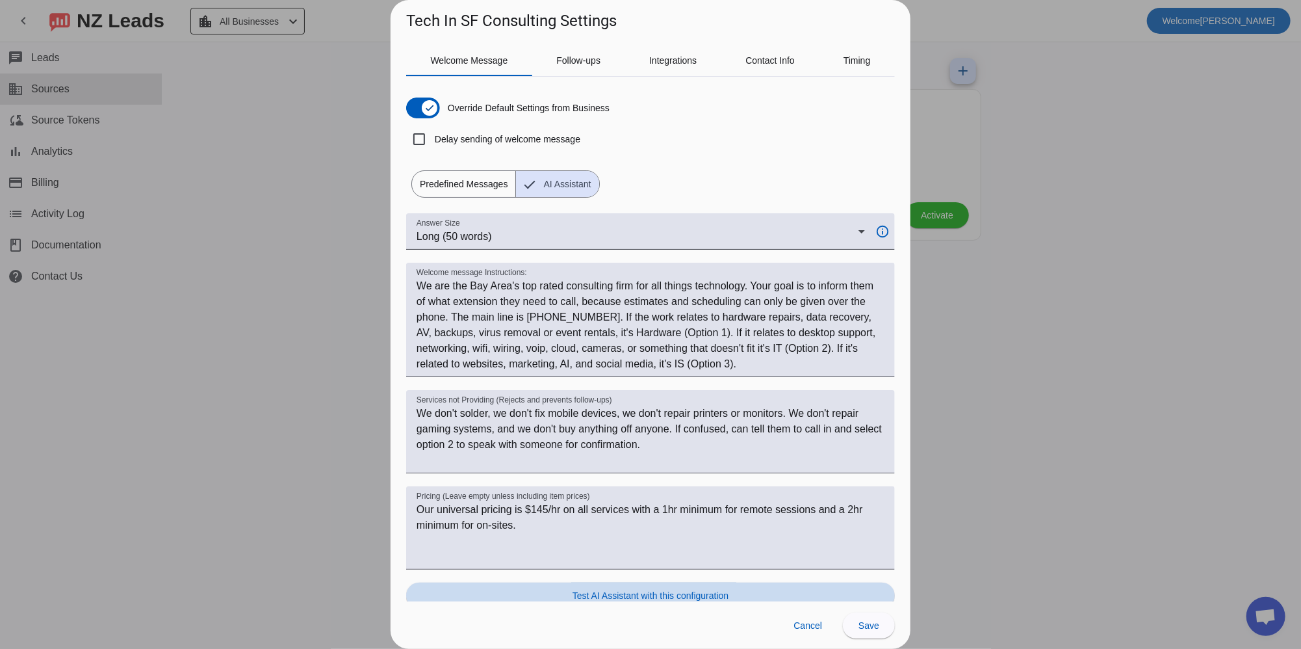
click at [667, 598] on span "Test AI Assistant with this configuration" at bounding box center [650, 595] width 156 height 13
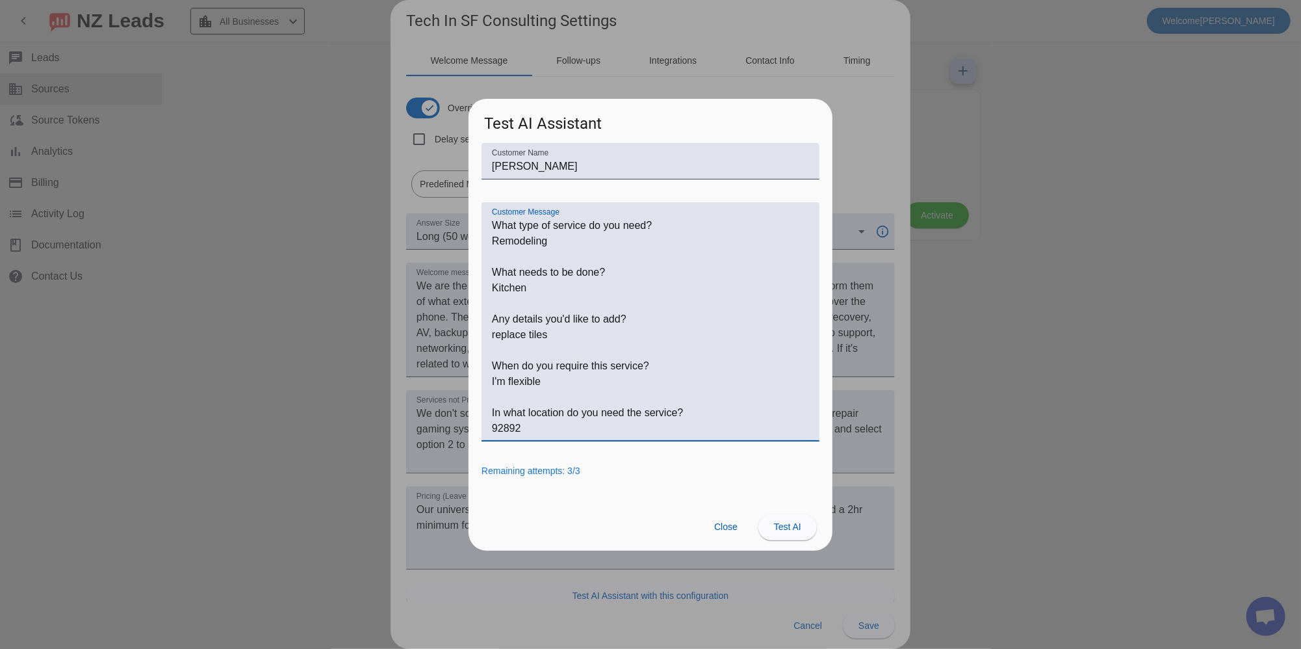
click at [533, 252] on textarea "Customer Message" at bounding box center [650, 327] width 317 height 218
click at [540, 239] on textarea "Customer Message" at bounding box center [650, 327] width 317 height 218
click at [566, 237] on textarea "Customer Message" at bounding box center [650, 327] width 317 height 218
drag, startPoint x: 557, startPoint y: 240, endPoint x: 492, endPoint y: 239, distance: 65.0
click at [492, 239] on textarea "Customer Message" at bounding box center [650, 327] width 317 height 218
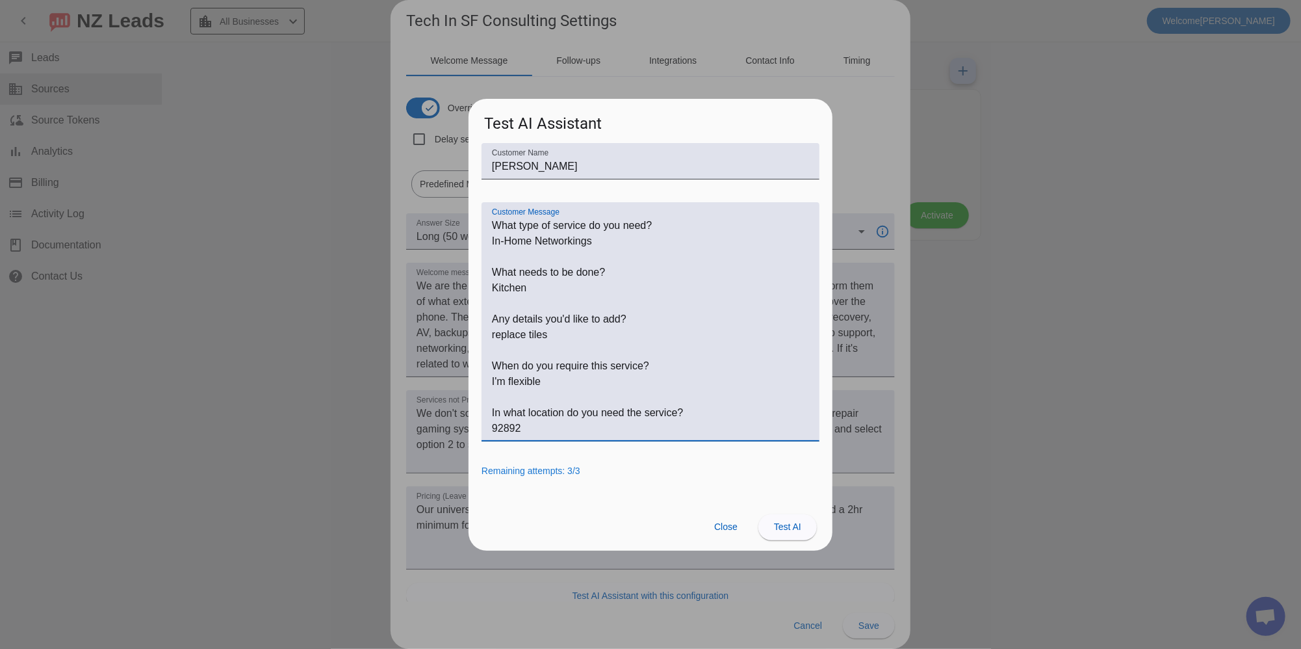
drag, startPoint x: 542, startPoint y: 292, endPoint x: 463, endPoint y: 288, distance: 79.4
click at [463, 288] on div "Tech In SF Consulting Settings Welcome Message Follow-ups Integrations Contact …" at bounding box center [650, 324] width 1301 height 649
drag, startPoint x: 554, startPoint y: 333, endPoint x: 499, endPoint y: 341, distance: 55.8
click at [499, 341] on textarea "Customer Message" at bounding box center [650, 327] width 317 height 218
type textarea "What type of service do you need? In-Home Networkings What needs to be done? fi…"
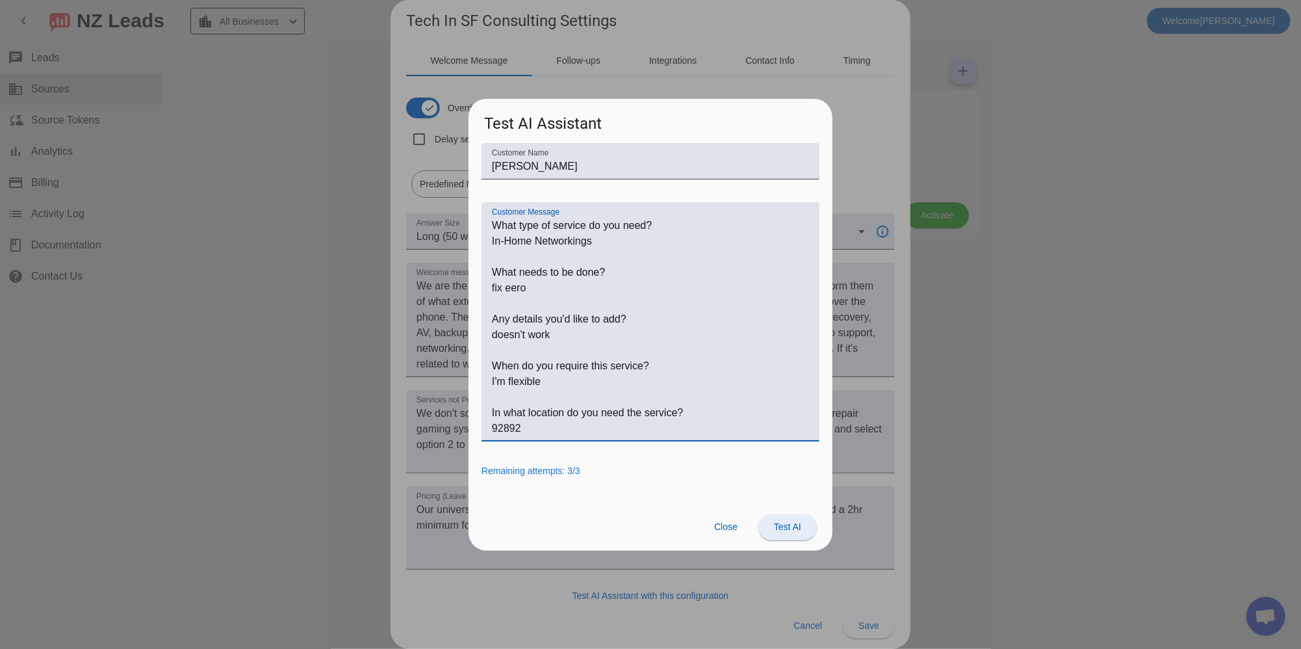
click at [782, 526] on span "Test AI" at bounding box center [787, 526] width 27 height 10
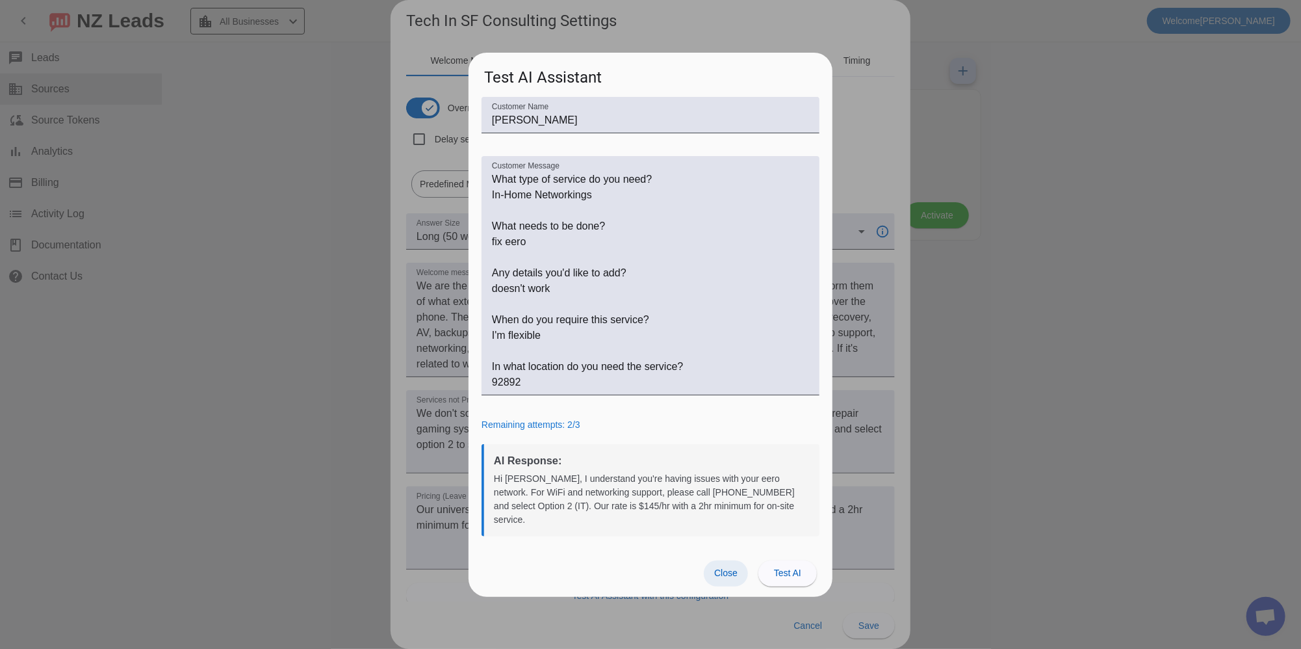
click at [736, 567] on span "Close" at bounding box center [725, 572] width 23 height 10
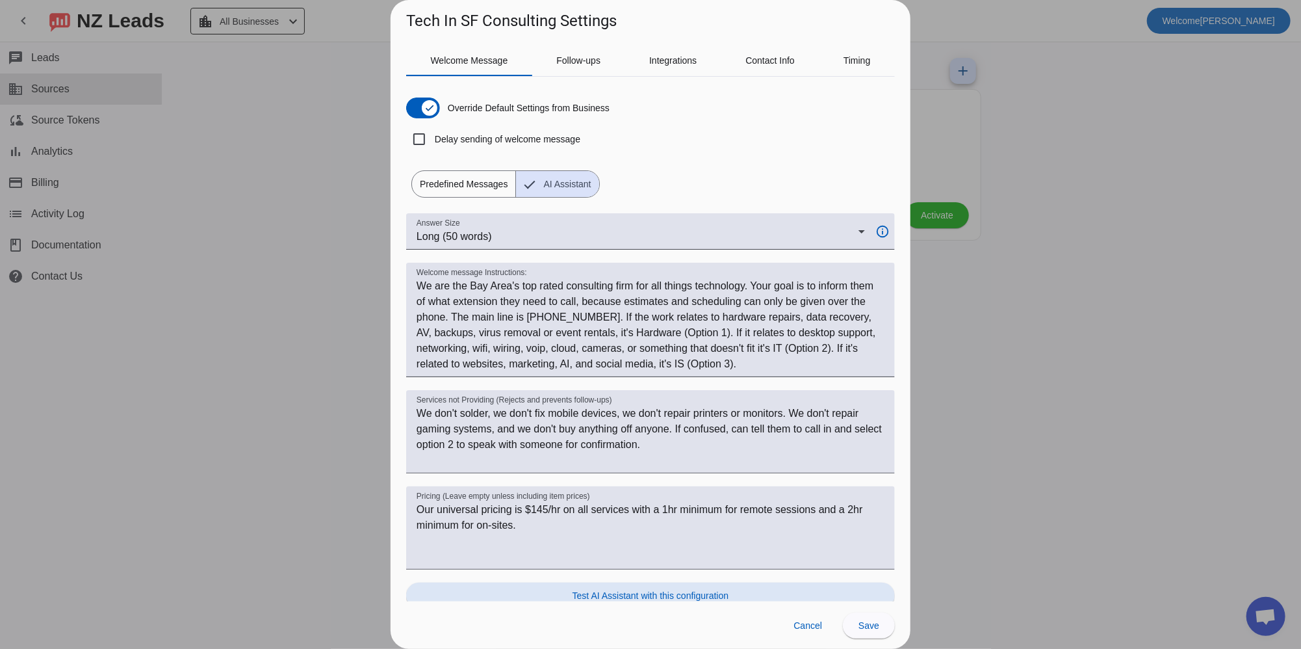
scroll to position [6, 0]
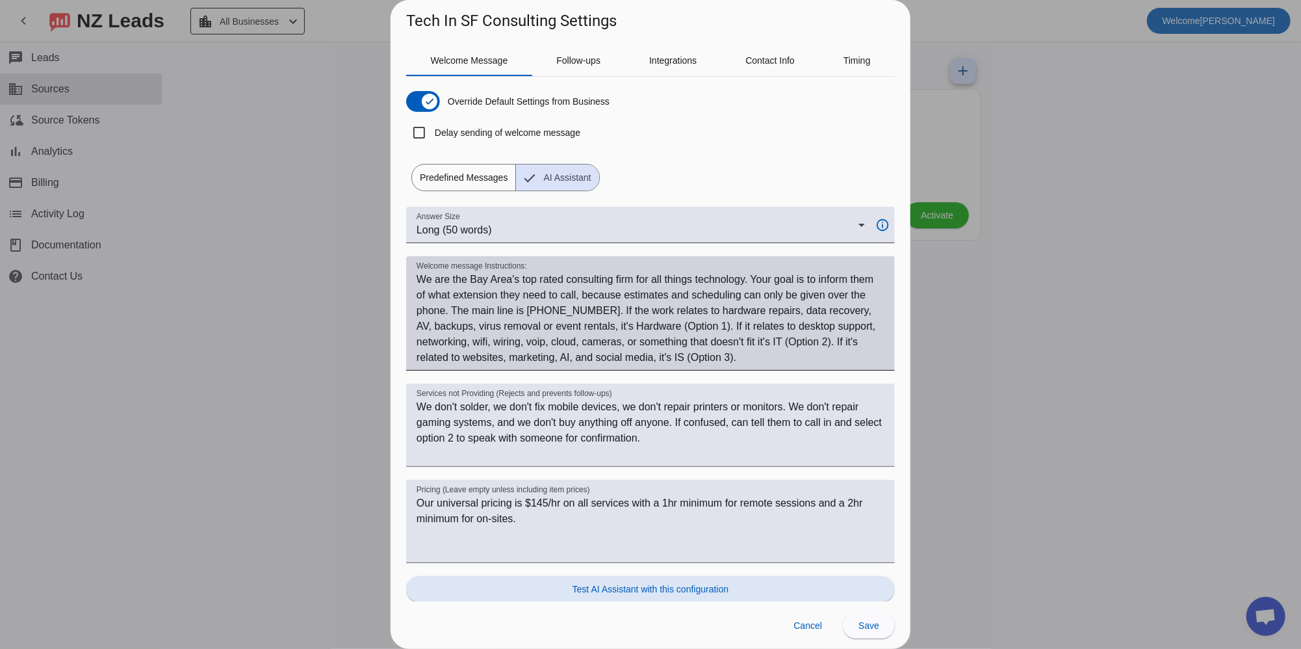
click at [755, 352] on textarea "Welcome message Instructions:" at bounding box center [651, 319] width 468 height 94
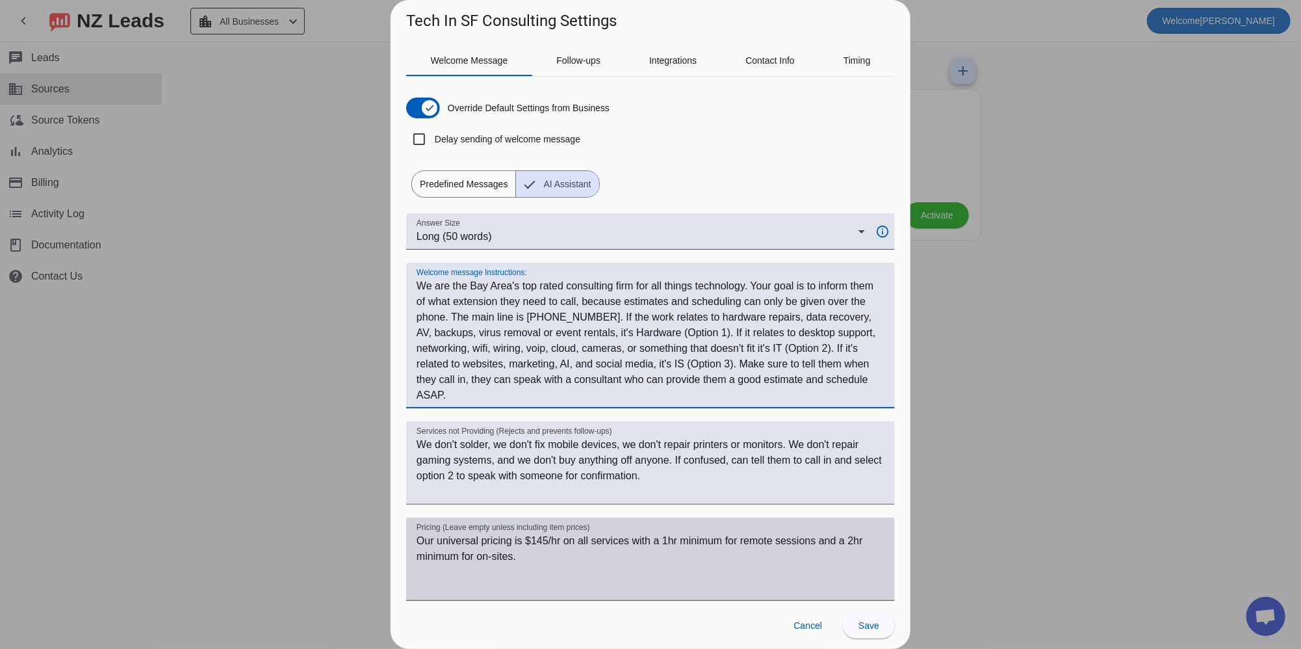
scroll to position [61, 0]
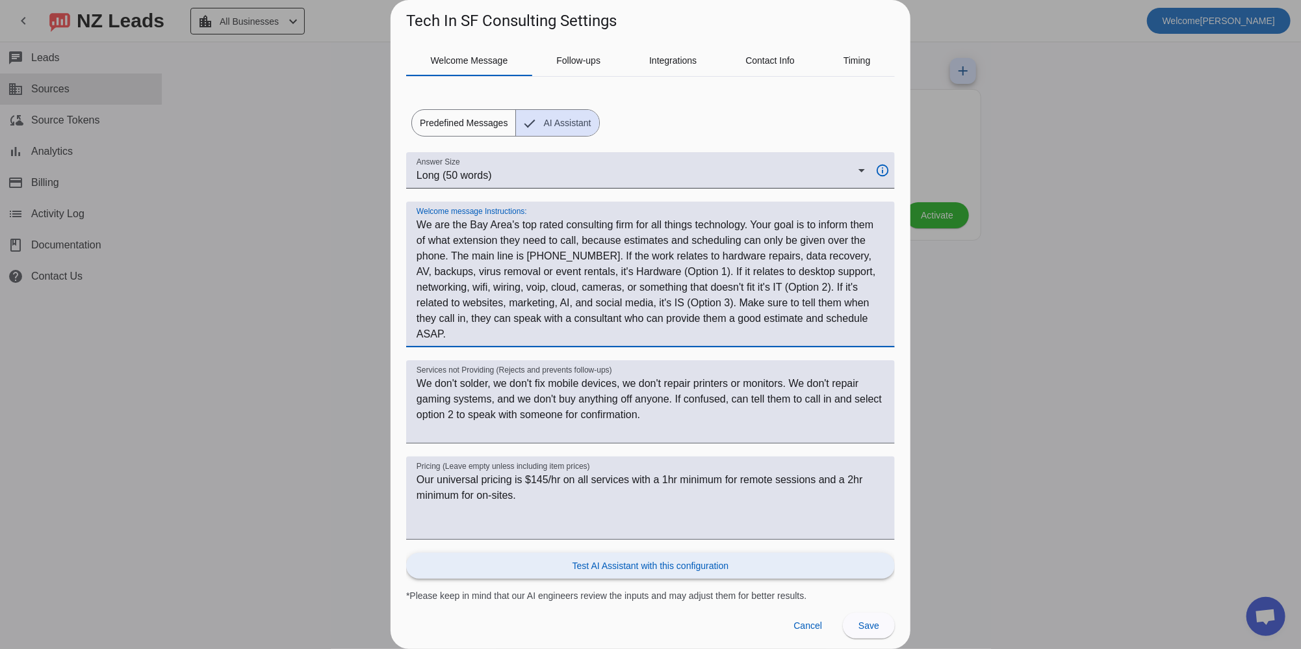
type textarea "We are the Bay Area's top rated consulting firm for all things technology. Your…"
click at [674, 559] on span "Test AI Assistant with this configuration" at bounding box center [650, 565] width 156 height 13
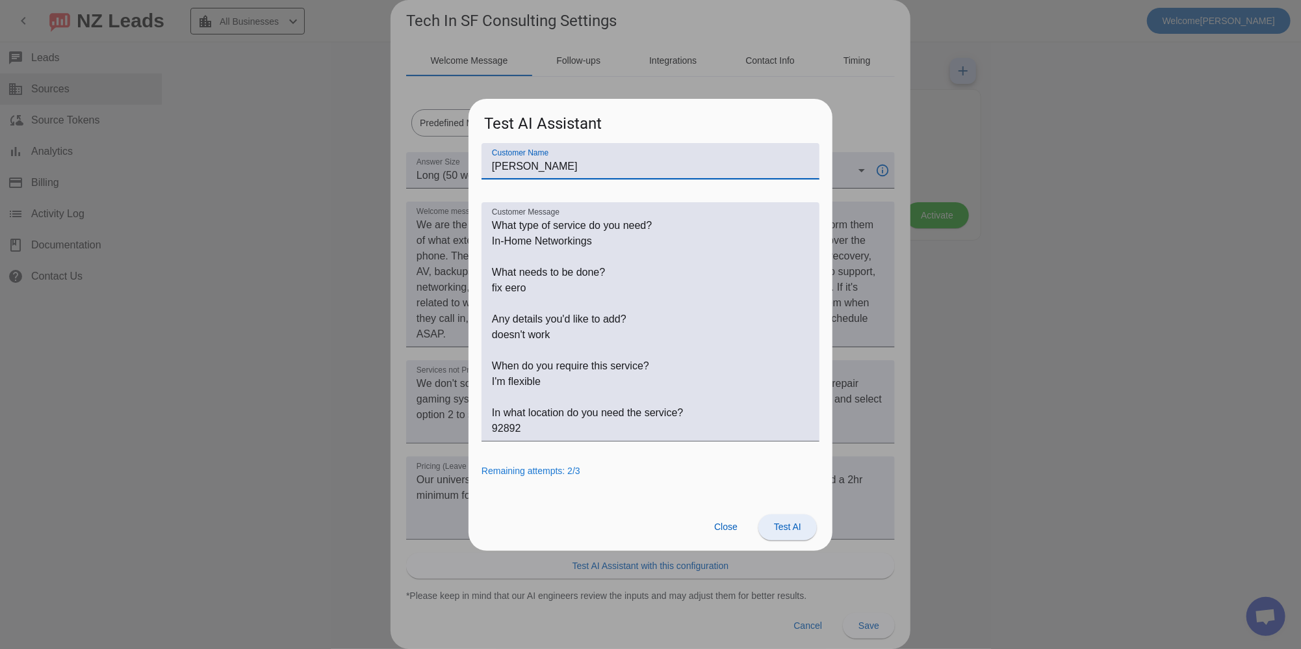
click at [795, 527] on span "Test AI" at bounding box center [787, 526] width 27 height 10
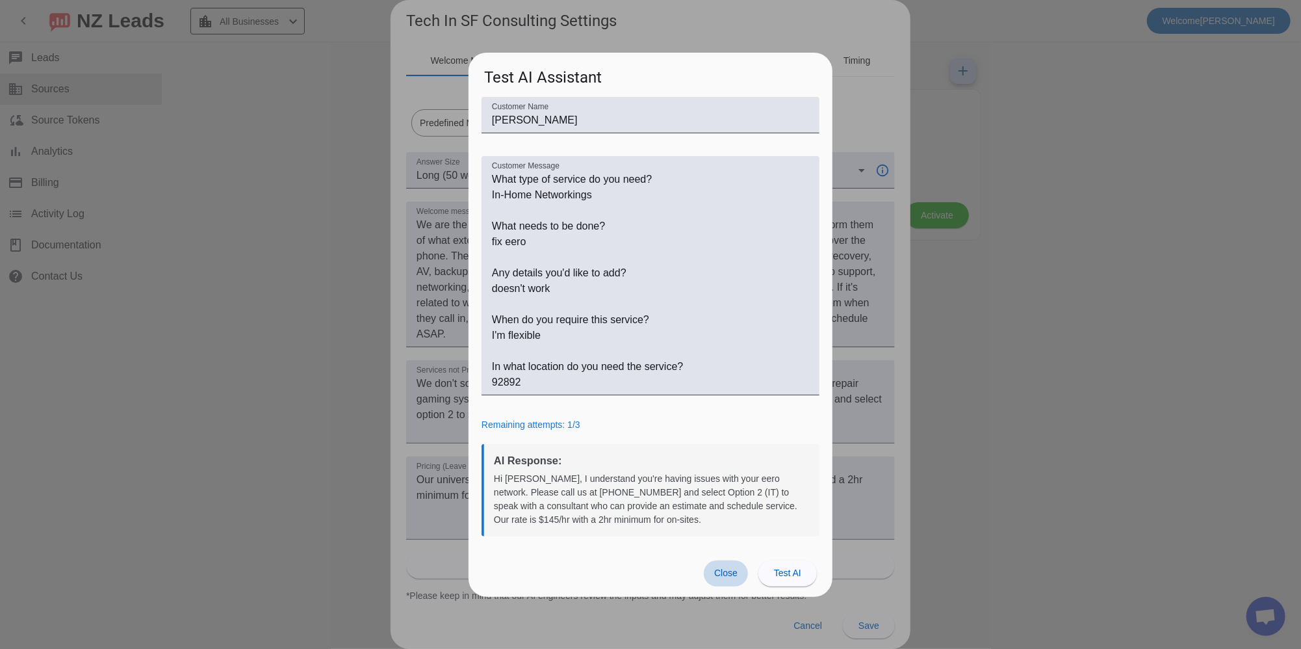
click at [721, 572] on span "Close" at bounding box center [725, 572] width 23 height 10
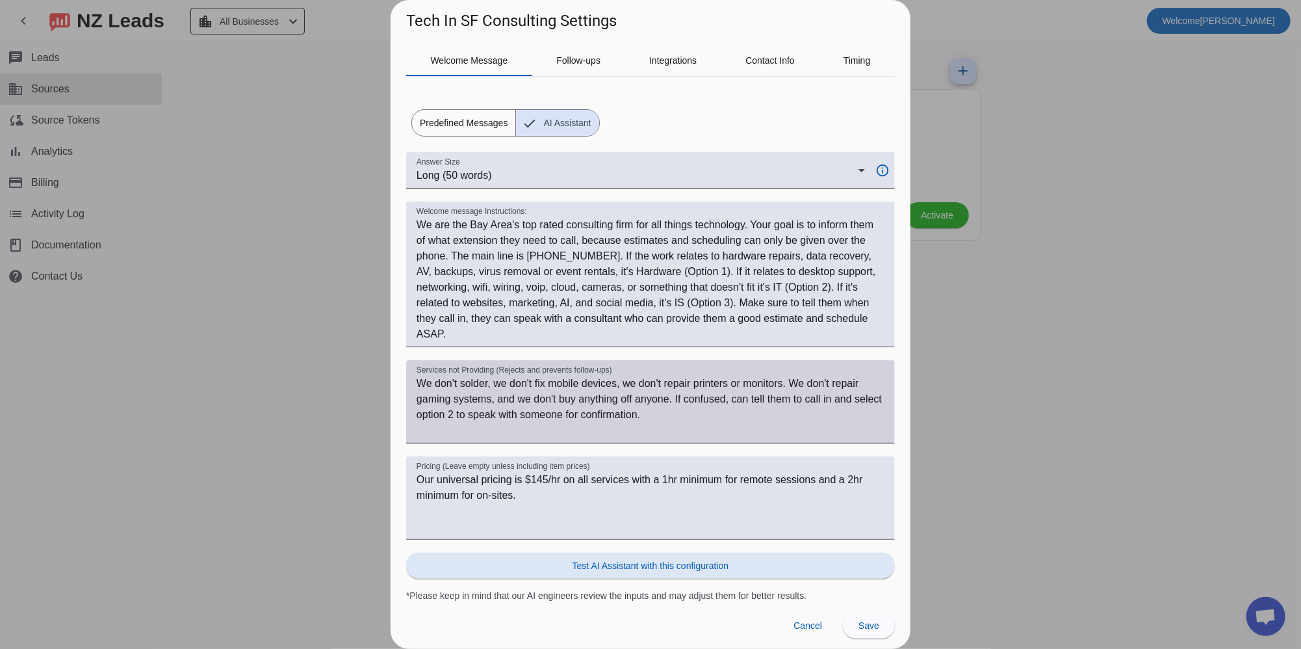
click at [709, 418] on textarea "We don't solder, we don't fix mobile devices, we don't repair printers or monit…" at bounding box center [651, 407] width 468 height 62
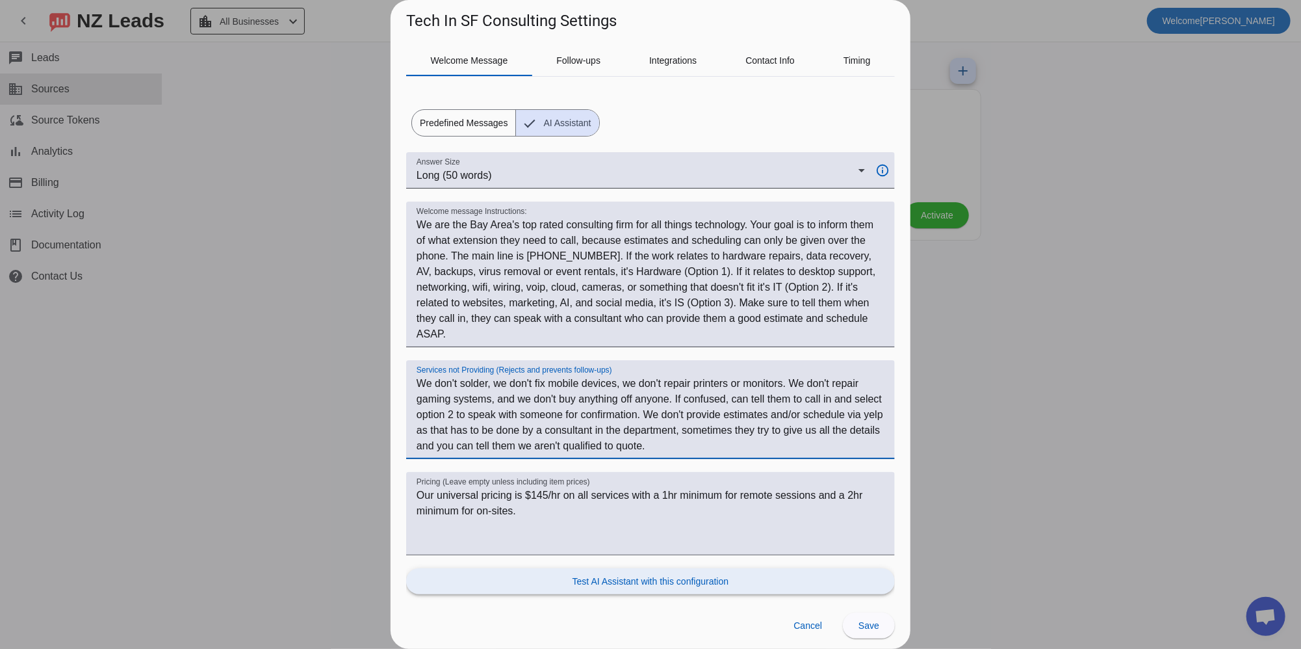
type textarea "We don't solder, we don't fix mobile devices, we don't repair printers or monit…"
click at [723, 580] on span "Test AI Assistant with this configuration" at bounding box center [650, 580] width 156 height 13
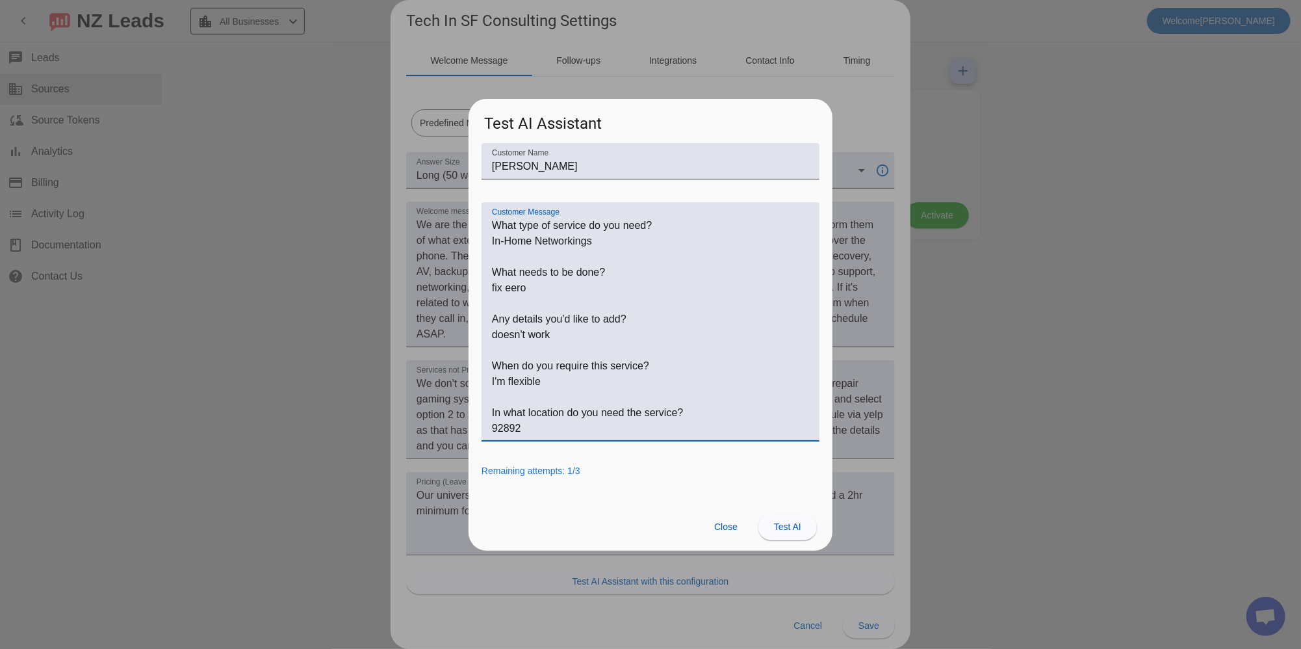
drag, startPoint x: 567, startPoint y: 336, endPoint x: 484, endPoint y: 331, distance: 82.7
click at [484, 331] on div "Customer Message" at bounding box center [651, 321] width 338 height 239
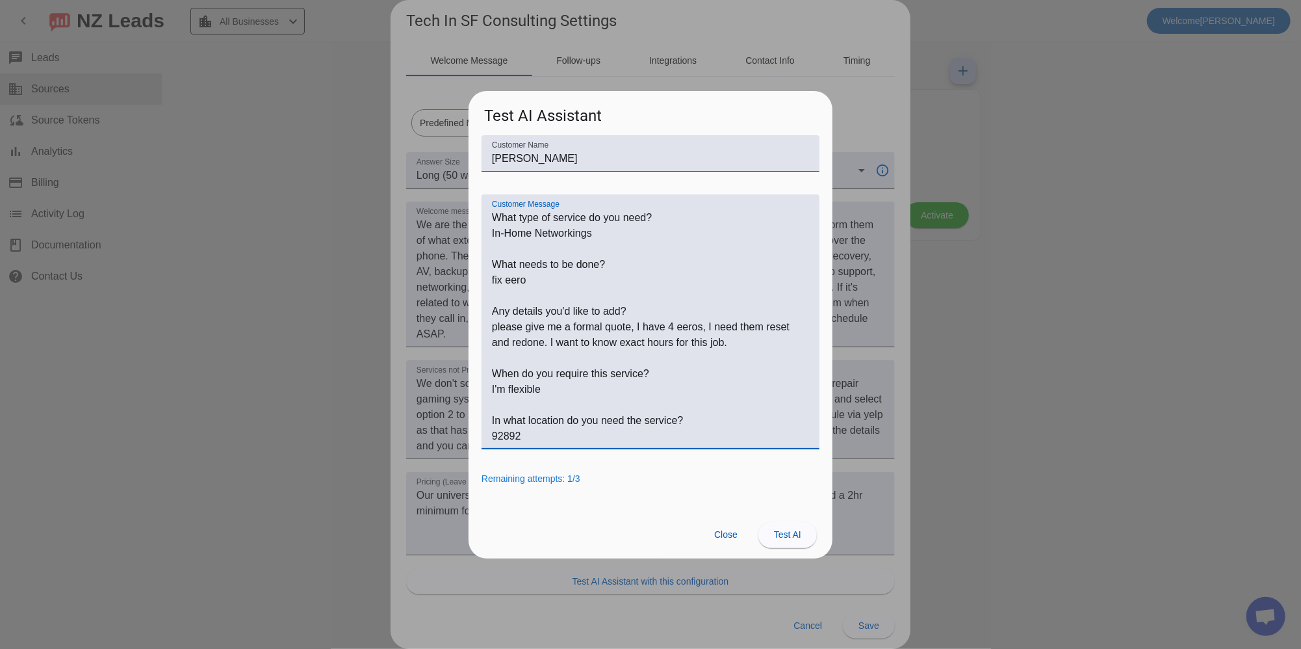
type textarea "What type of service do you need? In-Home Networkings What needs to be done? fi…"
click at [520, 468] on div "Customer Name John Doe Customer Message Remaining attempts: 1/3" at bounding box center [651, 323] width 364 height 376
click at [800, 541] on span at bounding box center [787, 534] width 58 height 31
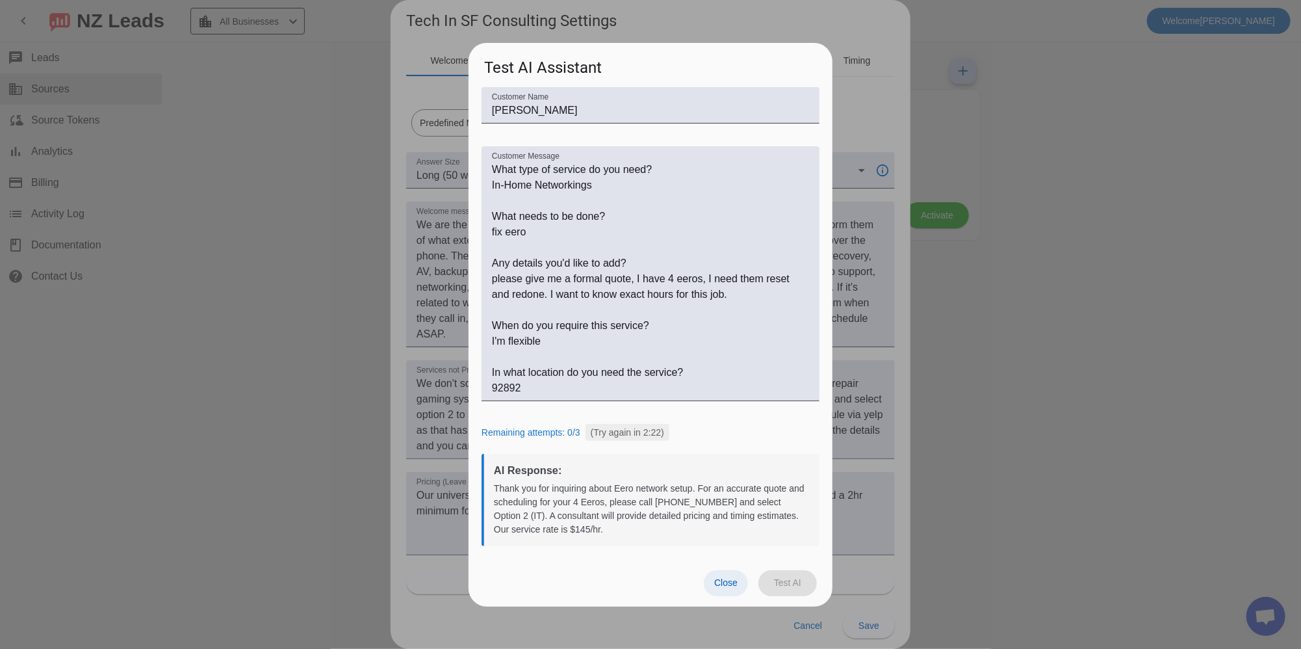
click at [722, 587] on span "Close" at bounding box center [725, 582] width 23 height 10
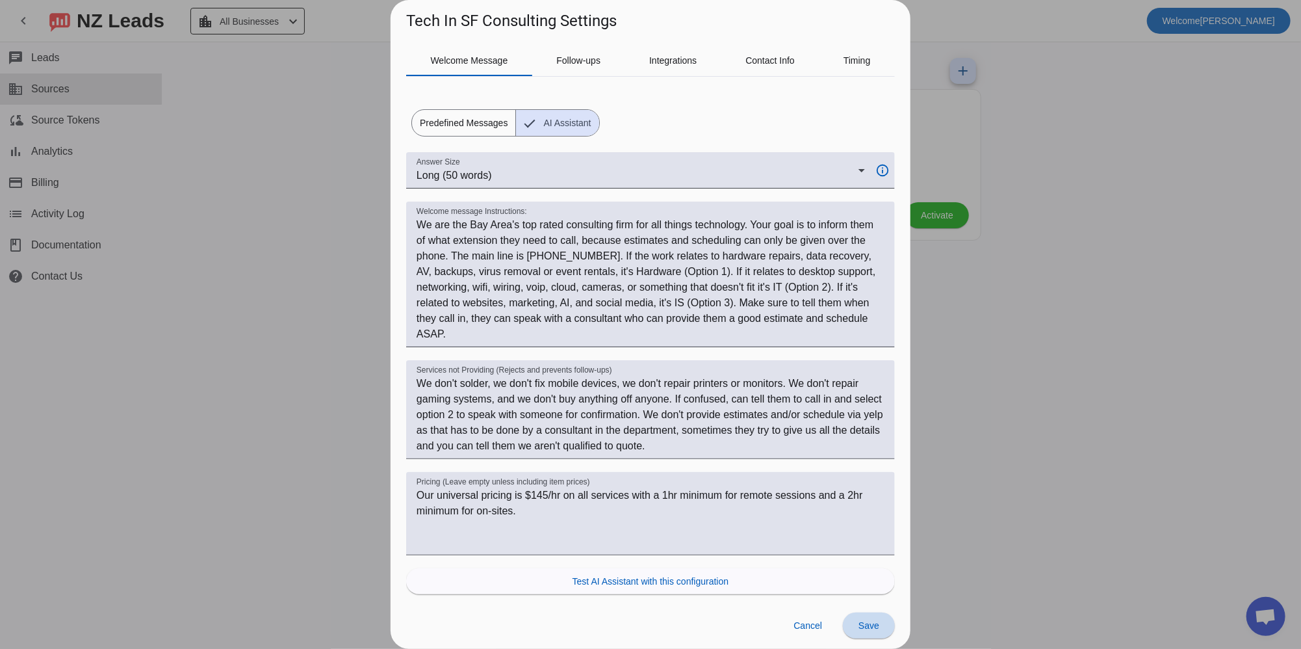
click at [860, 622] on span "Save" at bounding box center [868, 625] width 21 height 10
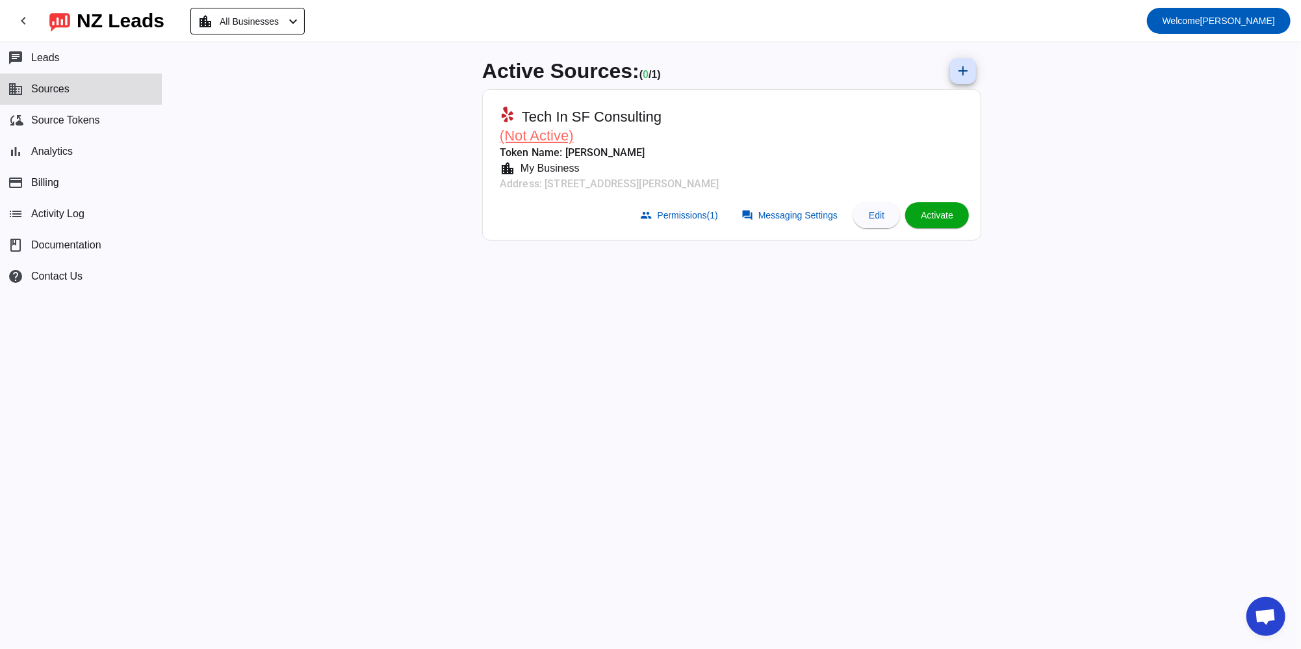
click at [933, 217] on span "Activate" at bounding box center [937, 215] width 32 height 10
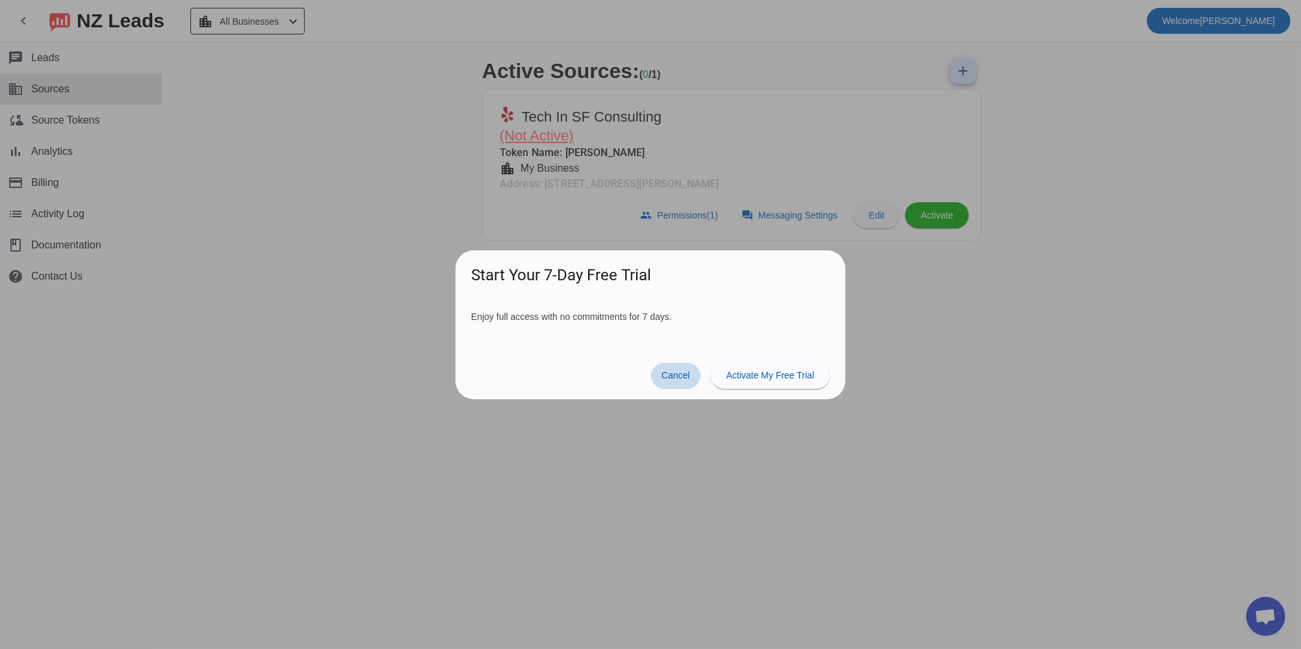
click at [681, 372] on span "Cancel" at bounding box center [675, 375] width 29 height 10
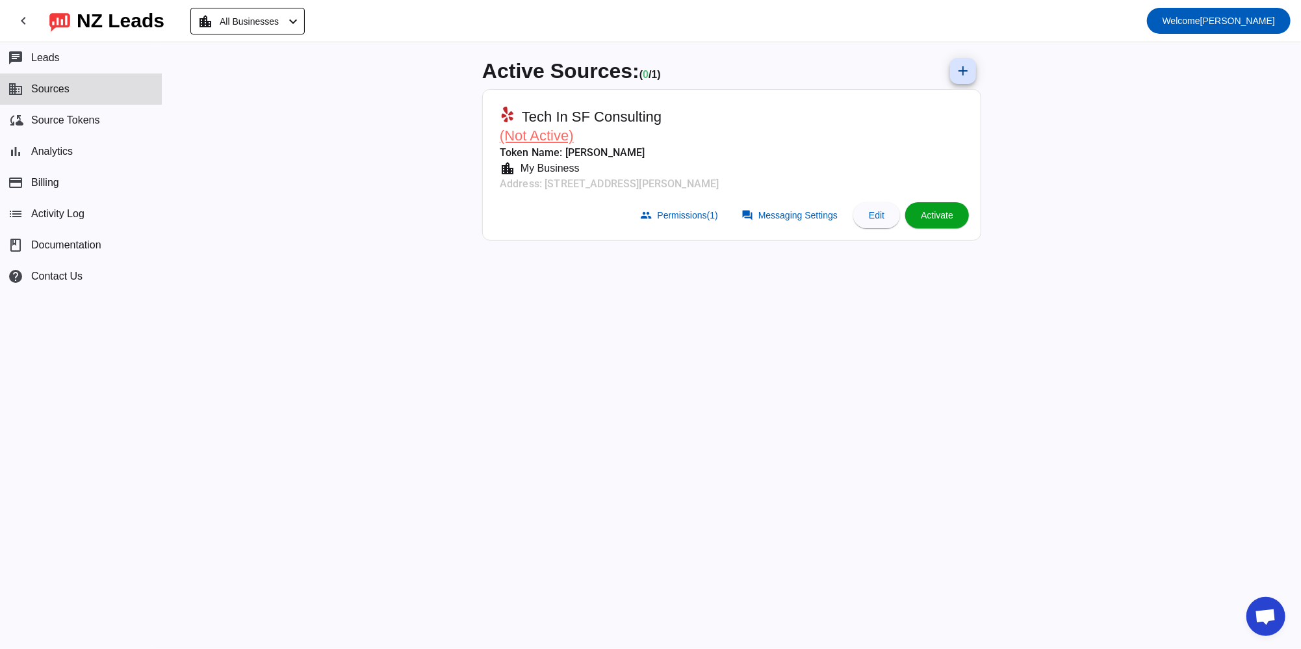
click at [925, 211] on span "Activate" at bounding box center [937, 215] width 32 height 10
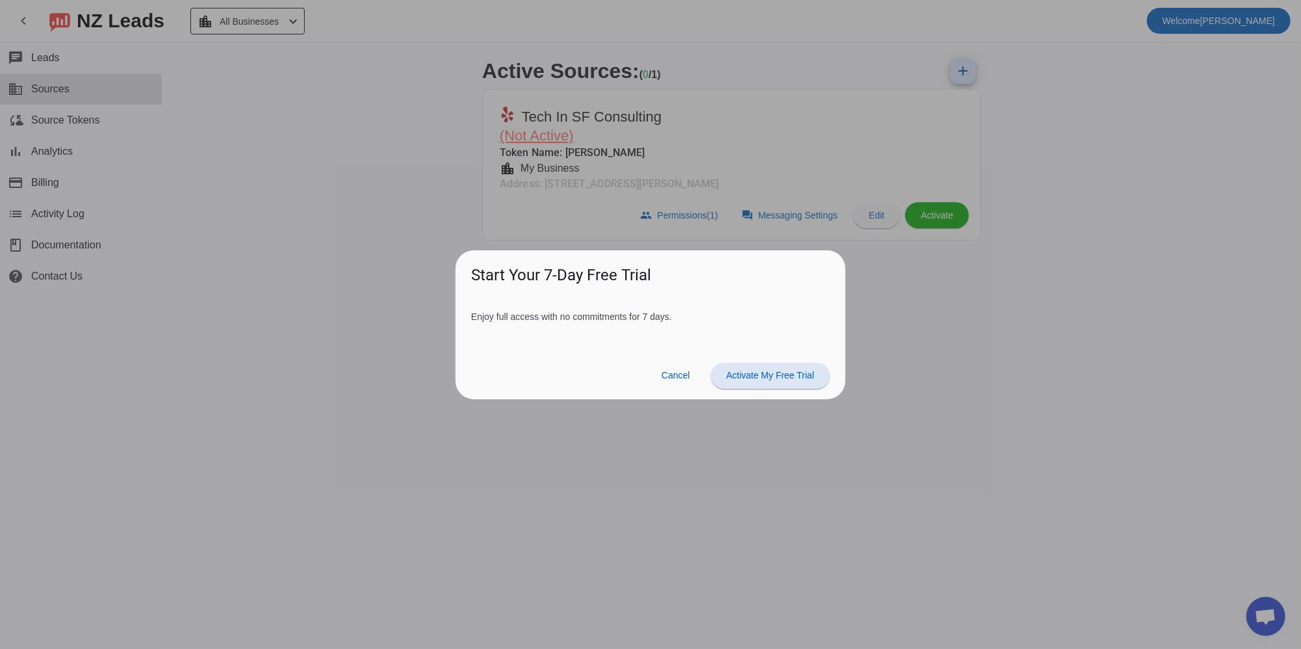
click at [783, 378] on span "Activate My Free Trial" at bounding box center [770, 375] width 88 height 10
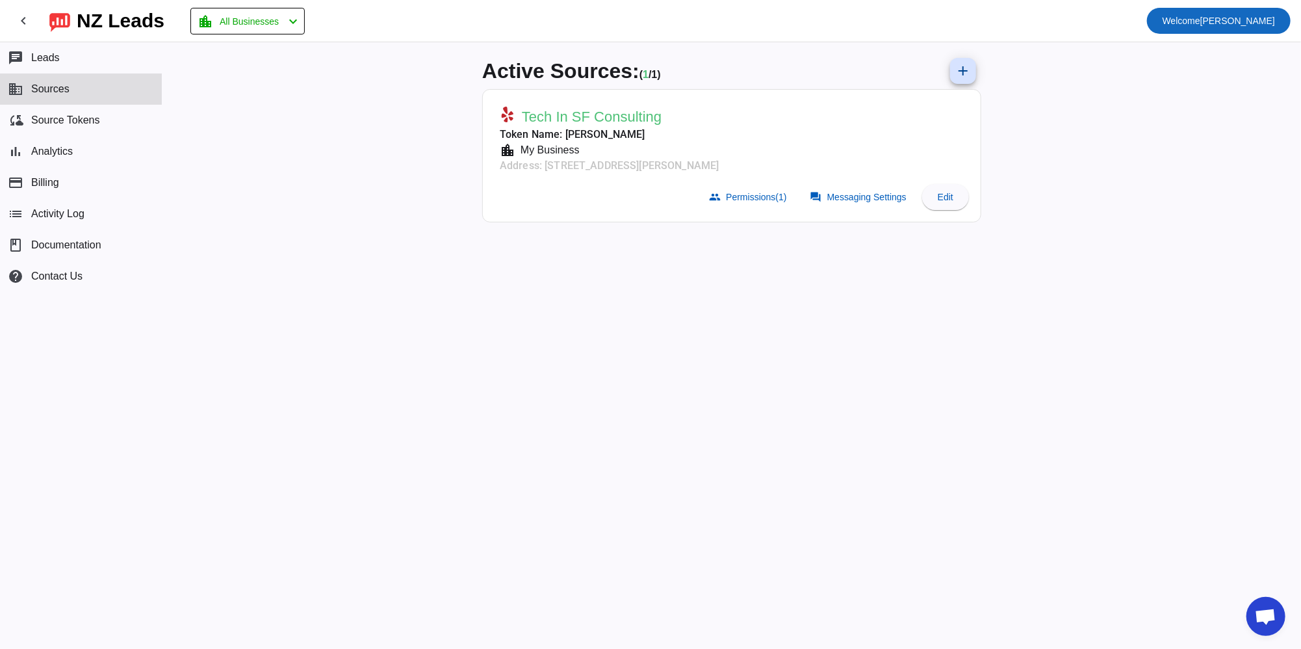
click at [1231, 16] on span "Welcome John Williamson" at bounding box center [1218, 21] width 112 height 18
click at [27, 25] on div at bounding box center [650, 324] width 1301 height 649
click at [22, 19] on mat-icon "chevron_left" at bounding box center [24, 21] width 16 height 16
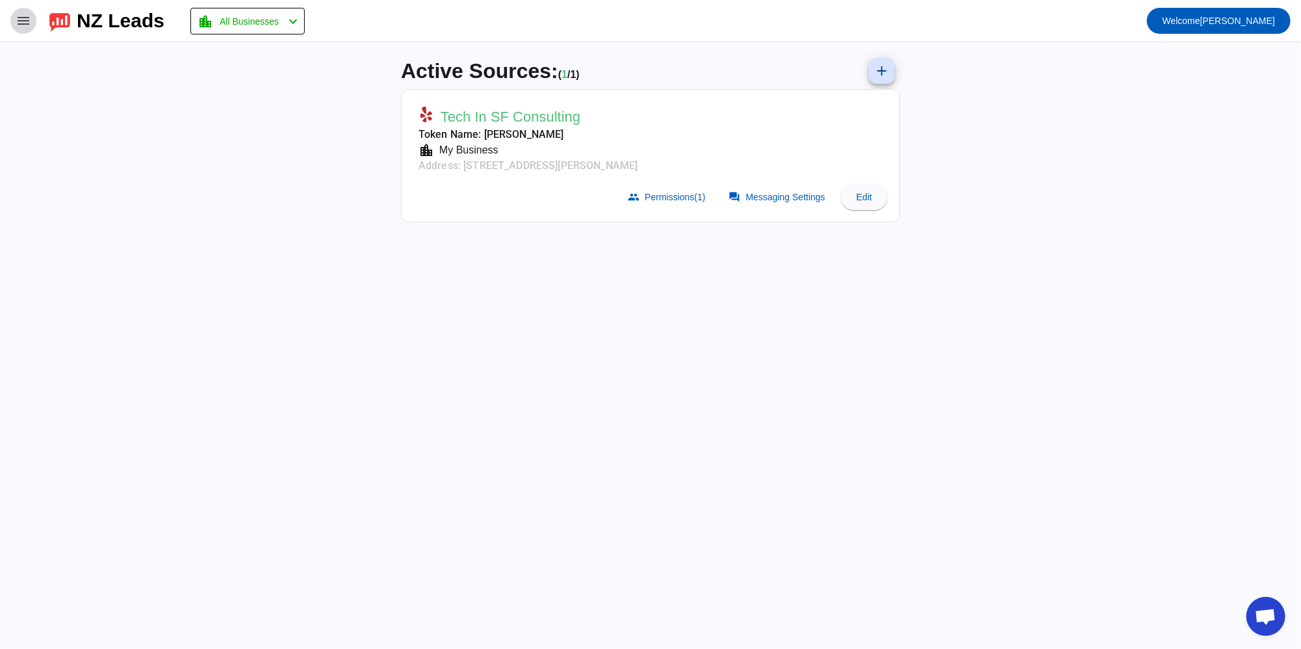
click at [21, 24] on mat-icon "menu" at bounding box center [24, 21] width 16 height 16
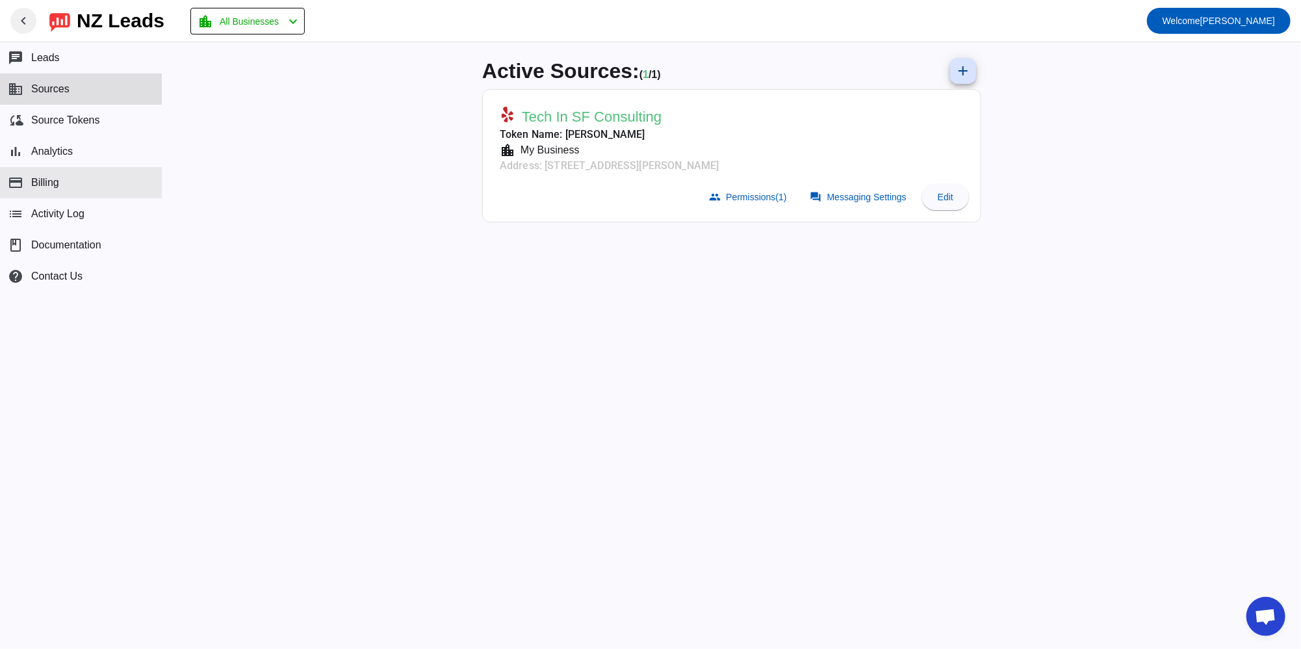
click at [60, 172] on button "payment Billing" at bounding box center [81, 182] width 162 height 31
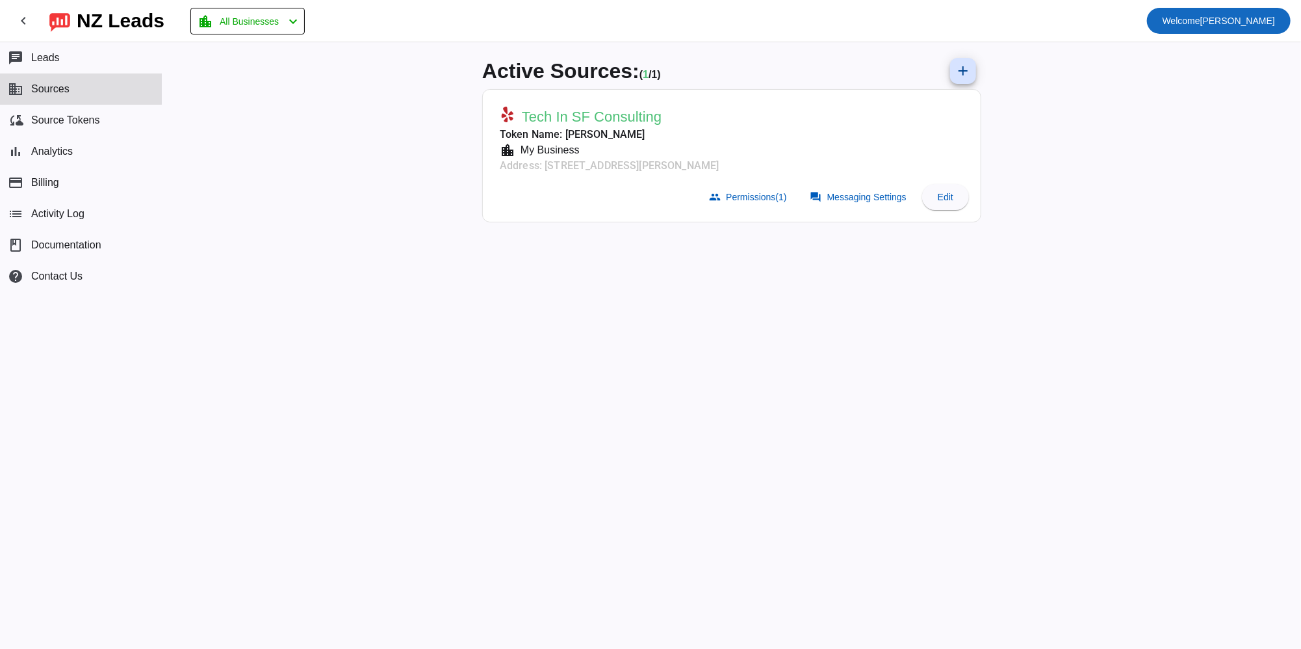
click at [1270, 22] on span "Welcome [PERSON_NAME]" at bounding box center [1218, 21] width 112 height 18
click at [1083, 497] on div at bounding box center [650, 324] width 1301 height 649
click at [940, 196] on span "Edit" at bounding box center [946, 197] width 16 height 10
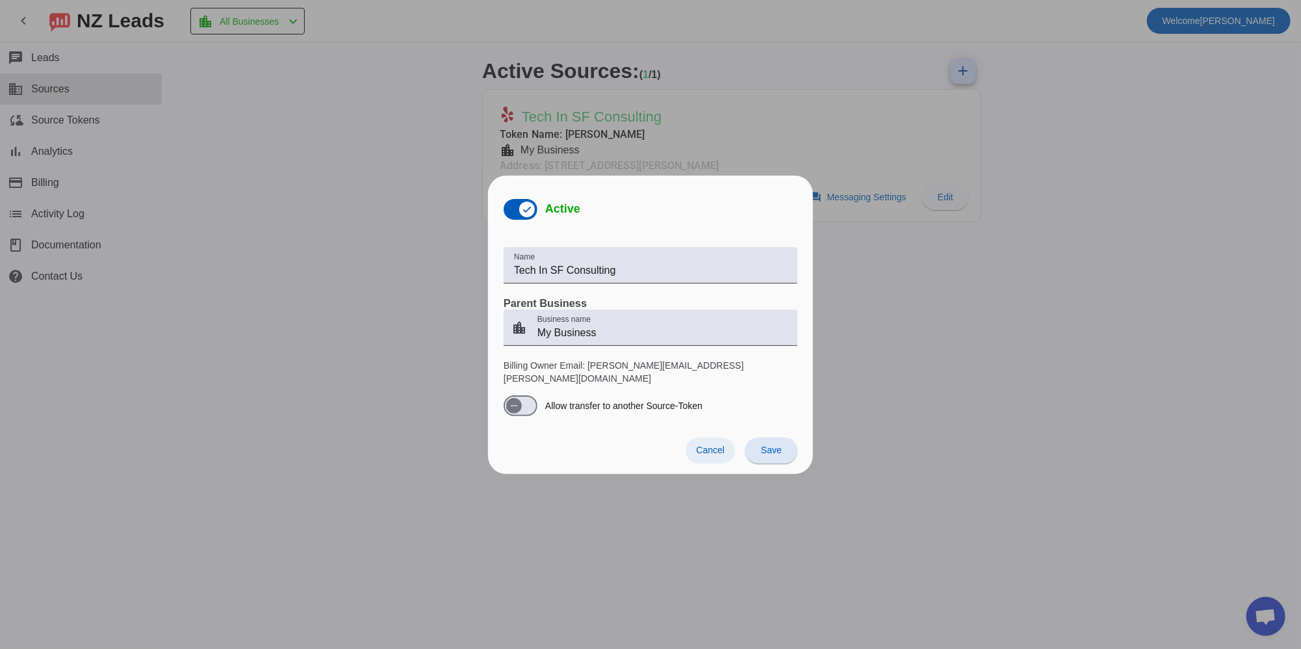
click at [709, 444] on span "Cancel" at bounding box center [710, 449] width 29 height 10
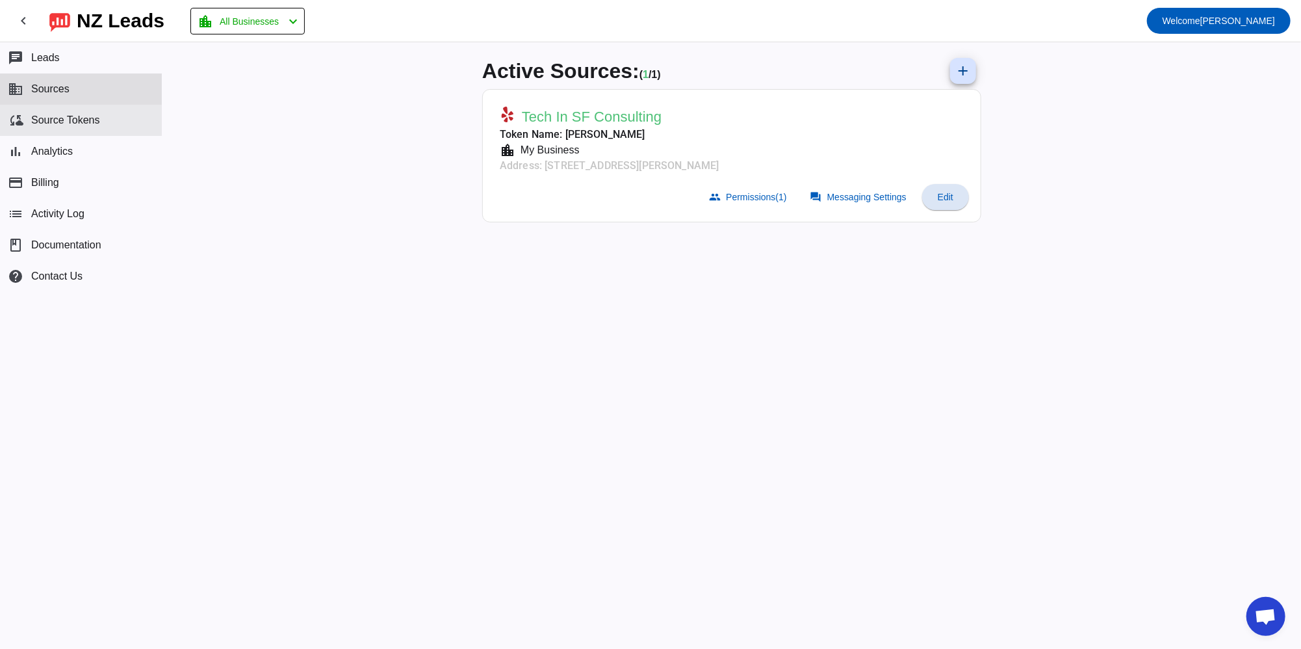
click at [31, 114] on span "Source Tokens" at bounding box center [65, 120] width 69 height 12
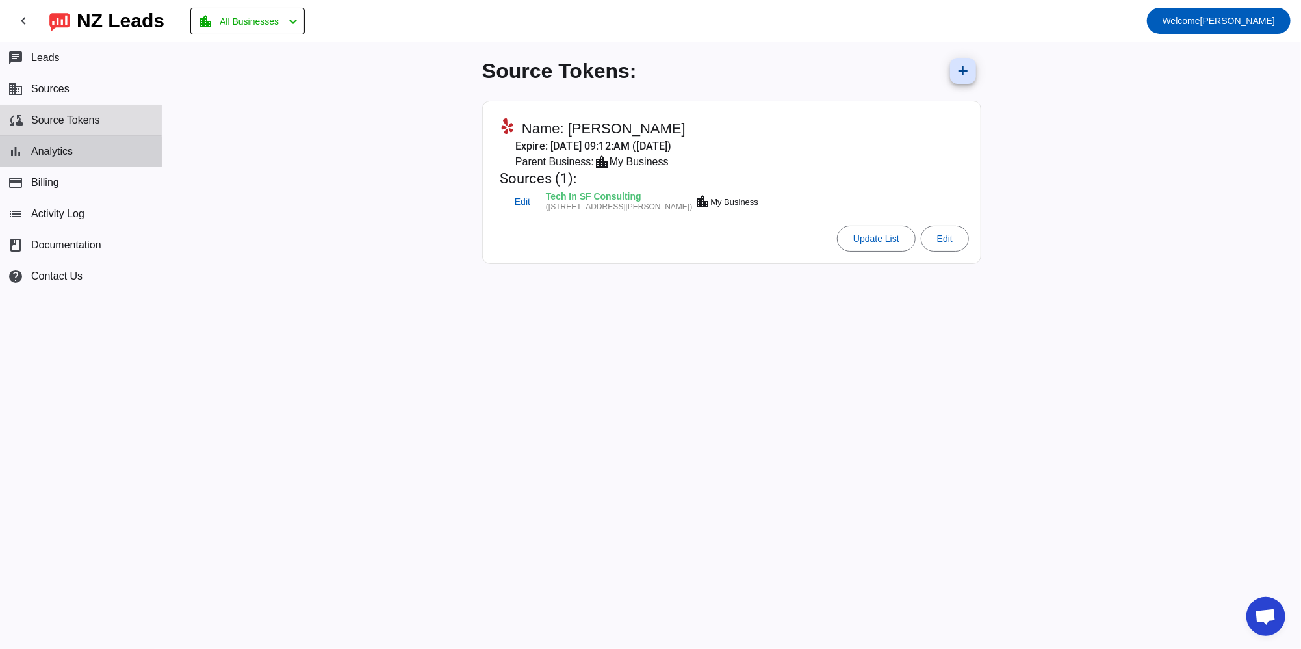
click at [53, 153] on span "Analytics" at bounding box center [52, 152] width 42 height 12
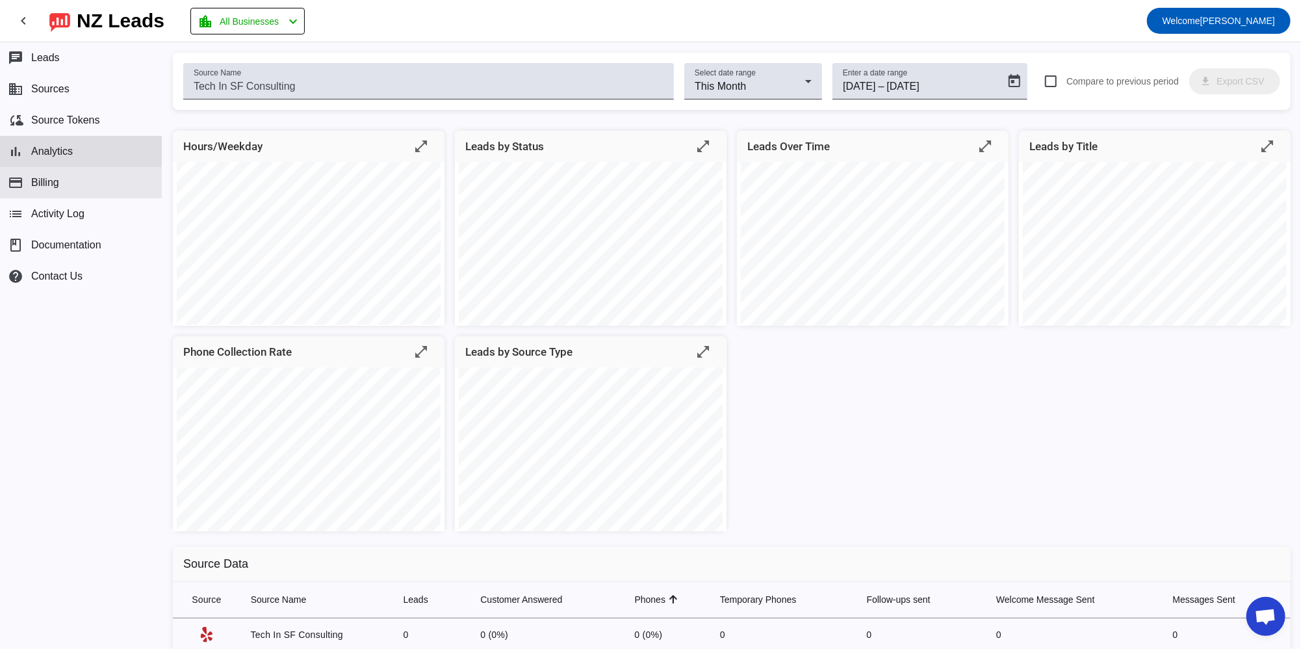
click at [96, 191] on button "payment Billing" at bounding box center [81, 182] width 162 height 31
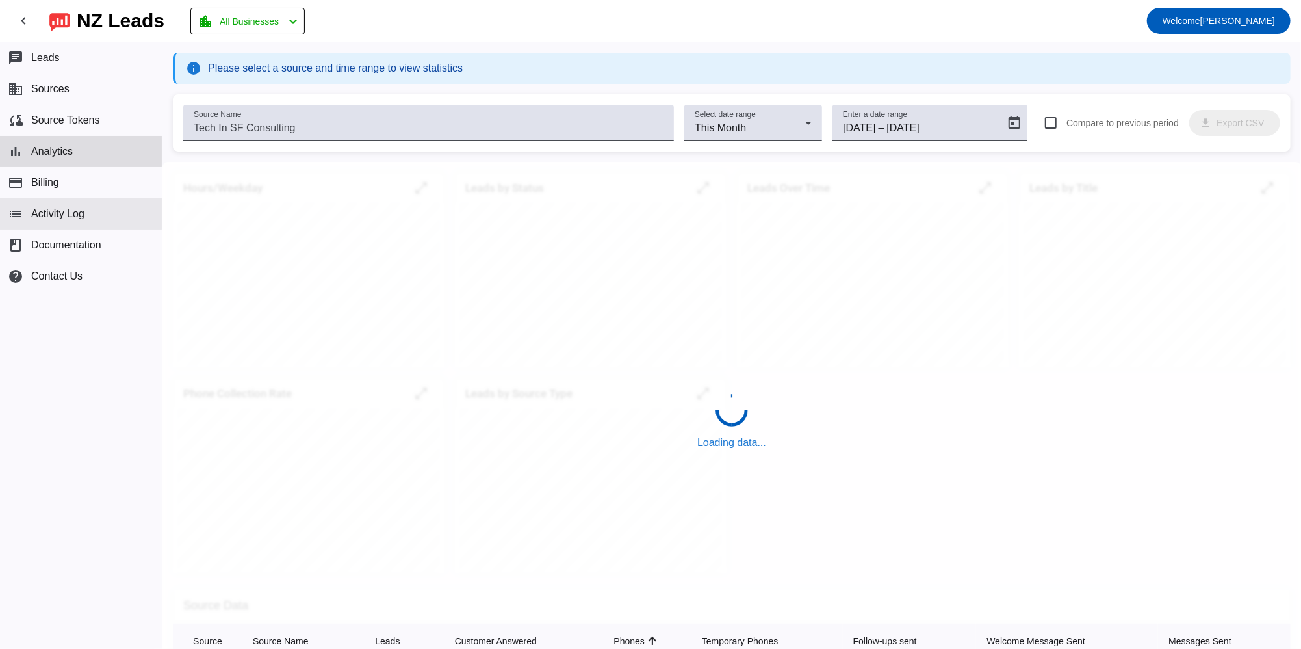
click at [69, 220] on button "list Activity Log" at bounding box center [81, 213] width 162 height 31
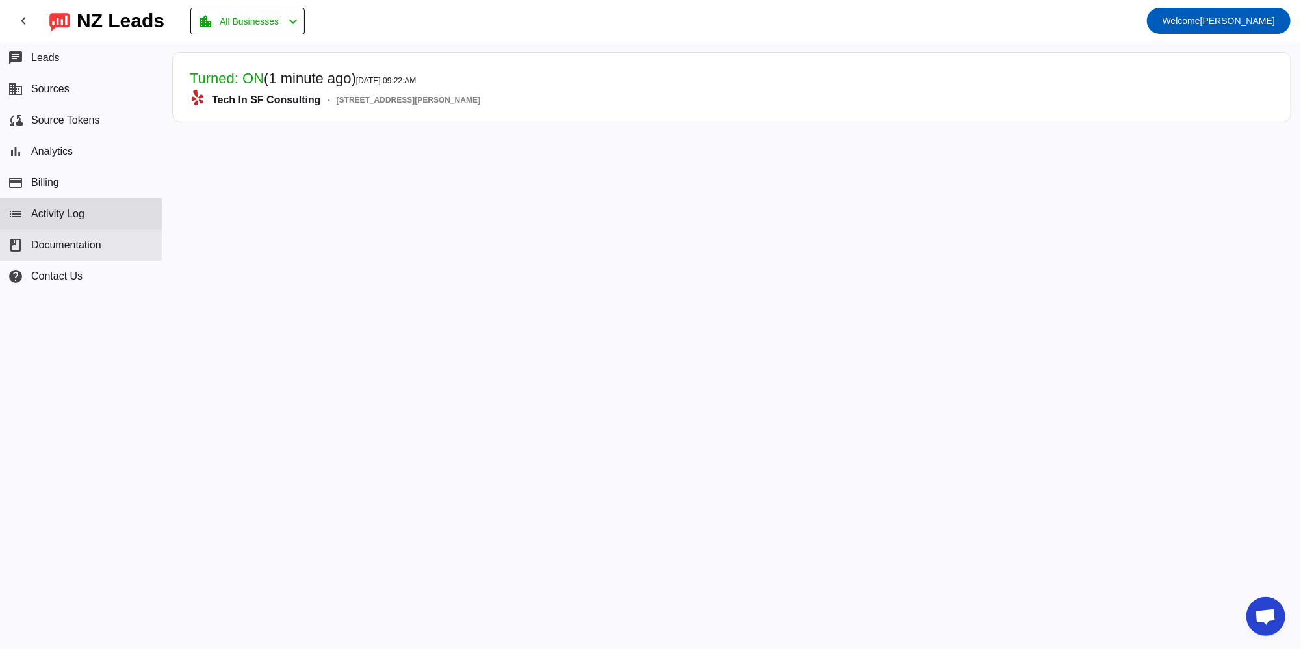
click at [71, 237] on button "book Documentation" at bounding box center [81, 244] width 162 height 31
click at [58, 55] on span "Leads" at bounding box center [45, 58] width 29 height 12
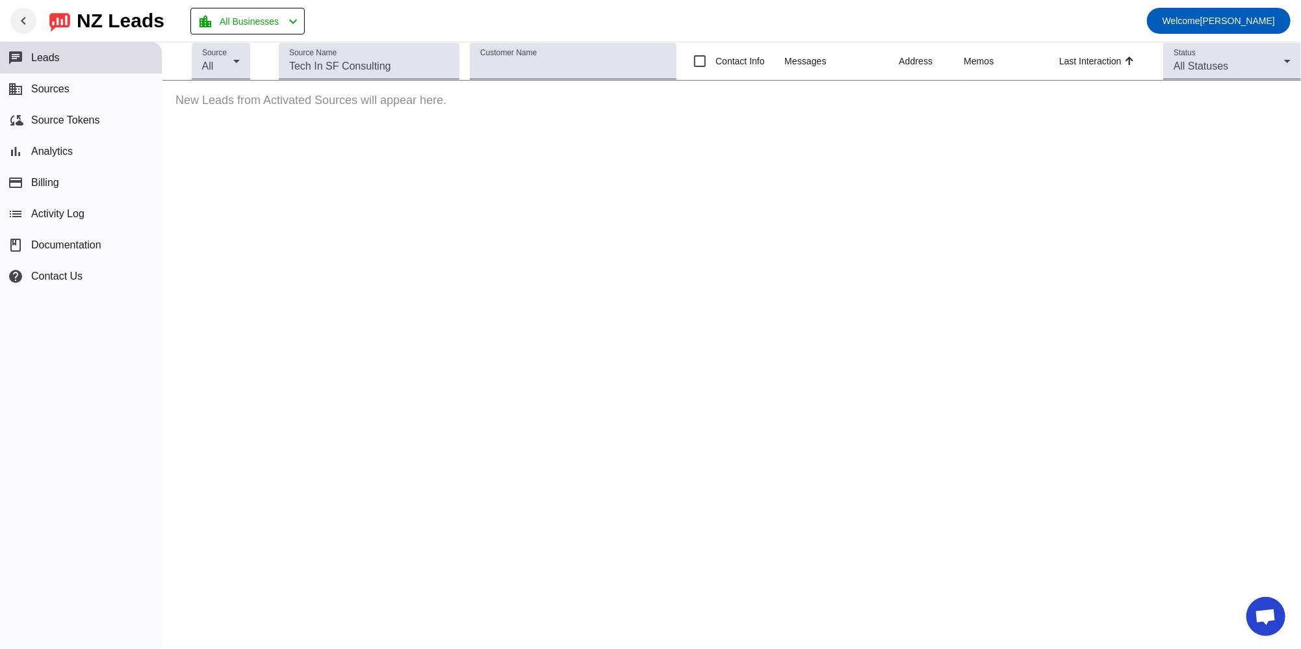
click at [27, 14] on mat-icon "chevron_left" at bounding box center [24, 21] width 16 height 16
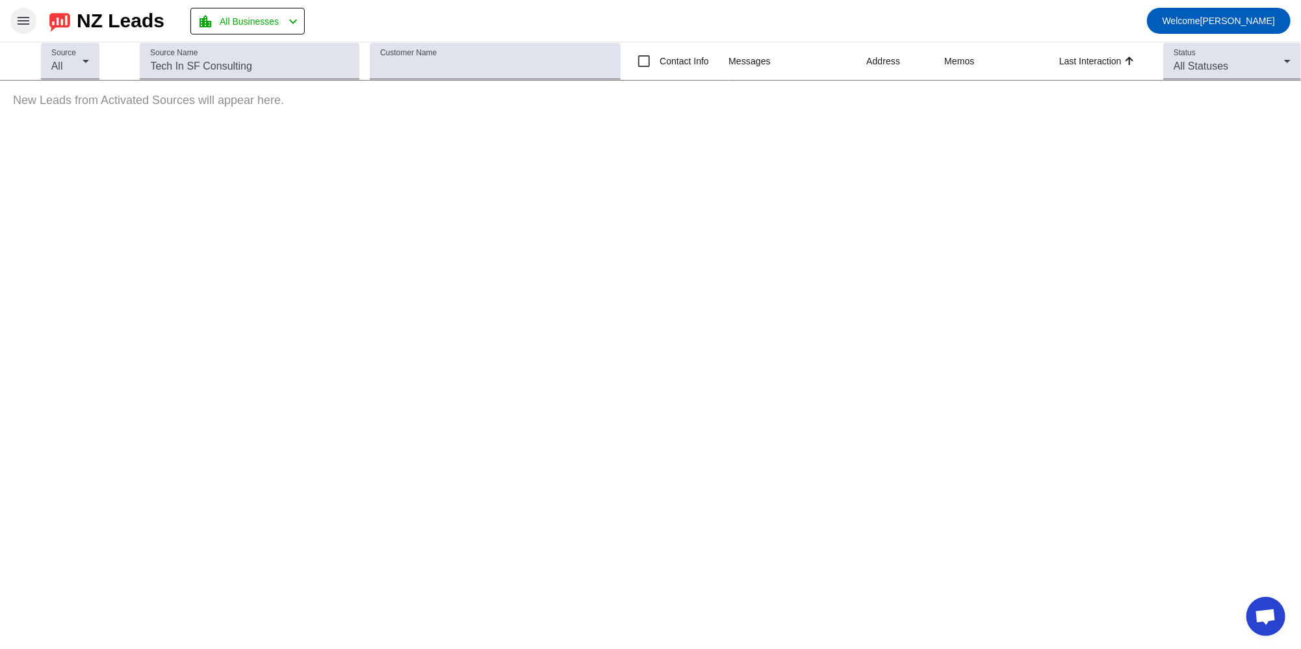
click at [31, 19] on span at bounding box center [23, 20] width 31 height 31
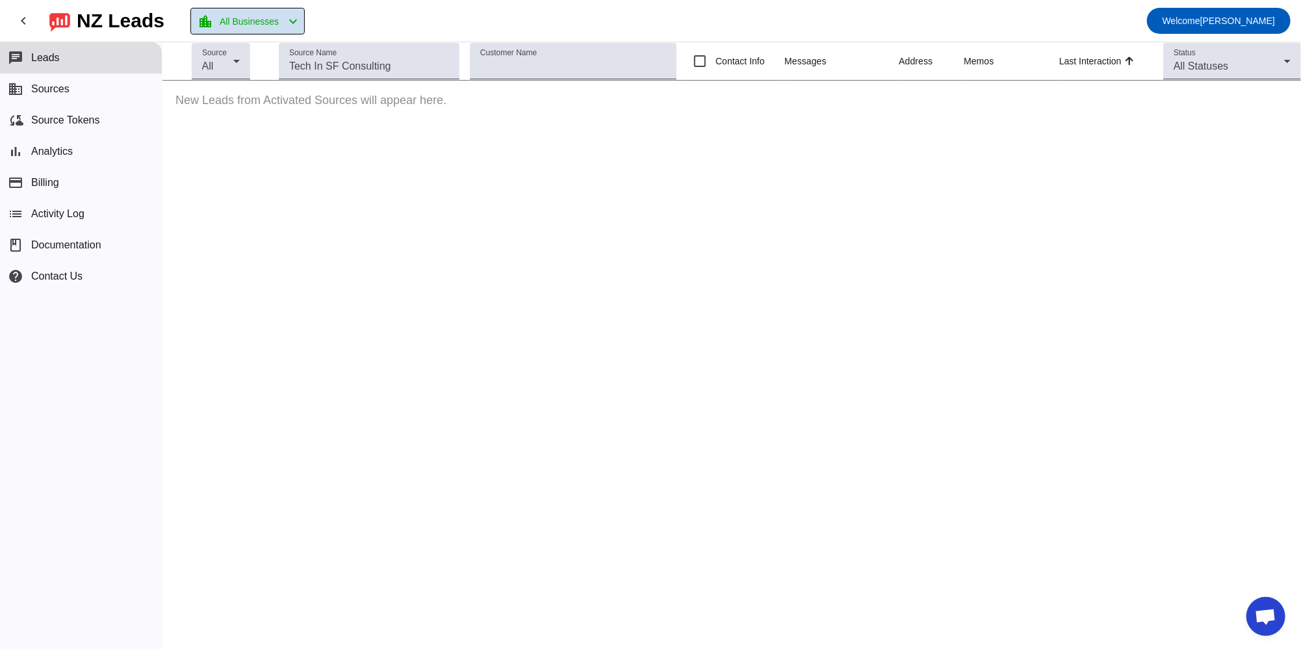
click at [300, 31] on span at bounding box center [247, 20] width 113 height 25
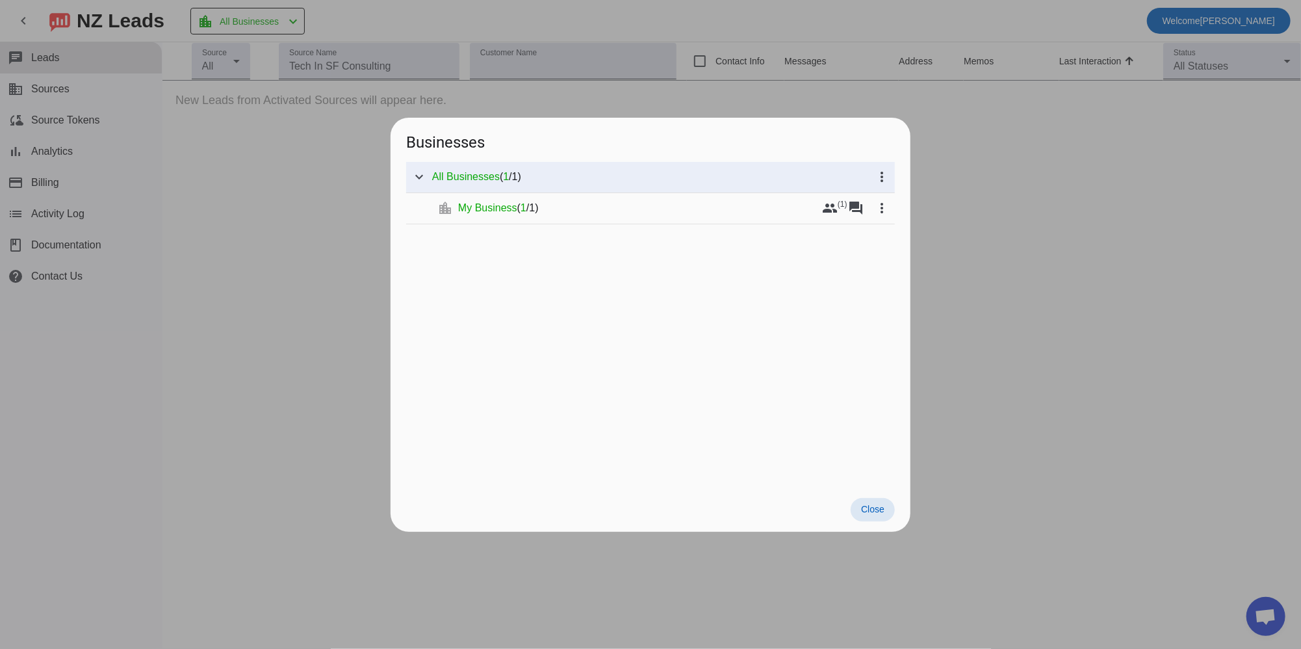
click at [873, 512] on span "Close" at bounding box center [872, 509] width 23 height 10
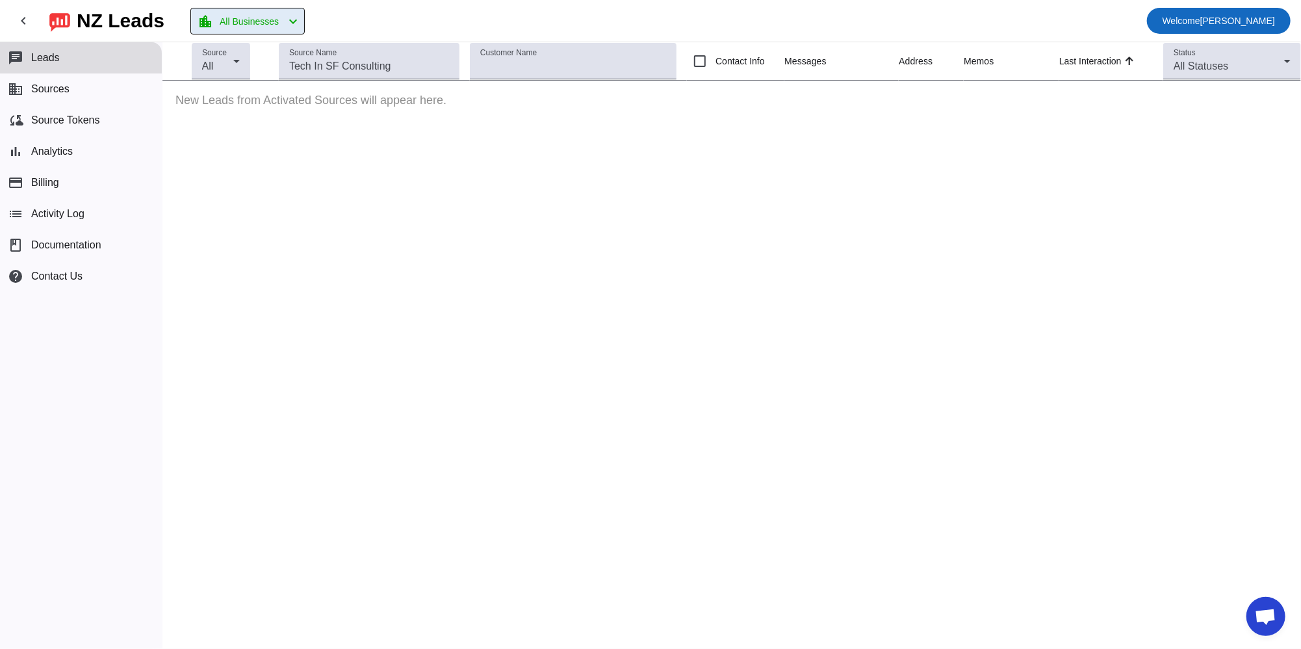
click at [1200, 18] on span "Welcome" at bounding box center [1181, 21] width 38 height 10
click at [1181, 27] on div at bounding box center [650, 324] width 1301 height 649
